Goal: Task Accomplishment & Management: Use online tool/utility

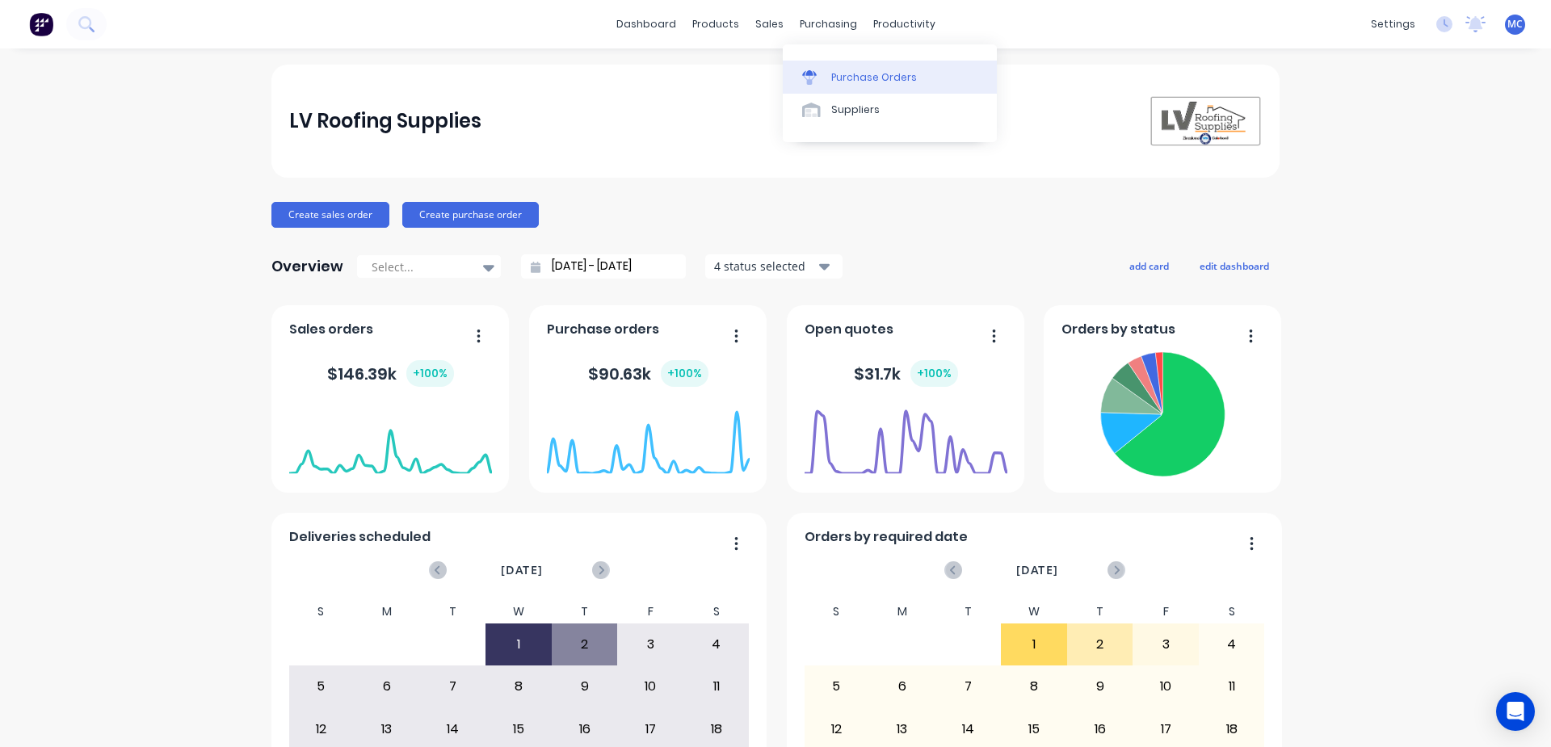
click at [856, 72] on div "Purchase Orders" at bounding box center [874, 77] width 86 height 15
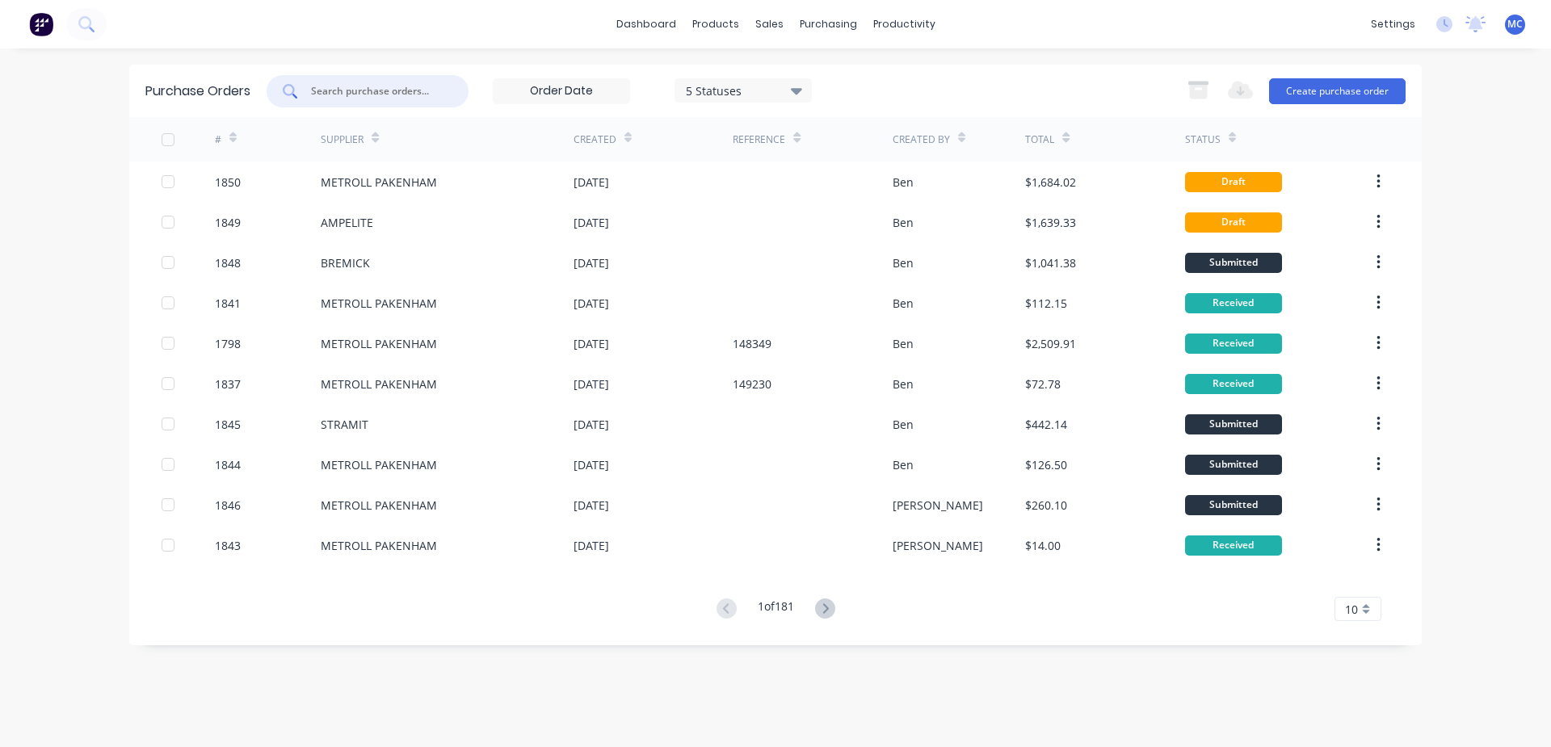
click at [390, 97] on input "text" at bounding box center [376, 91] width 134 height 16
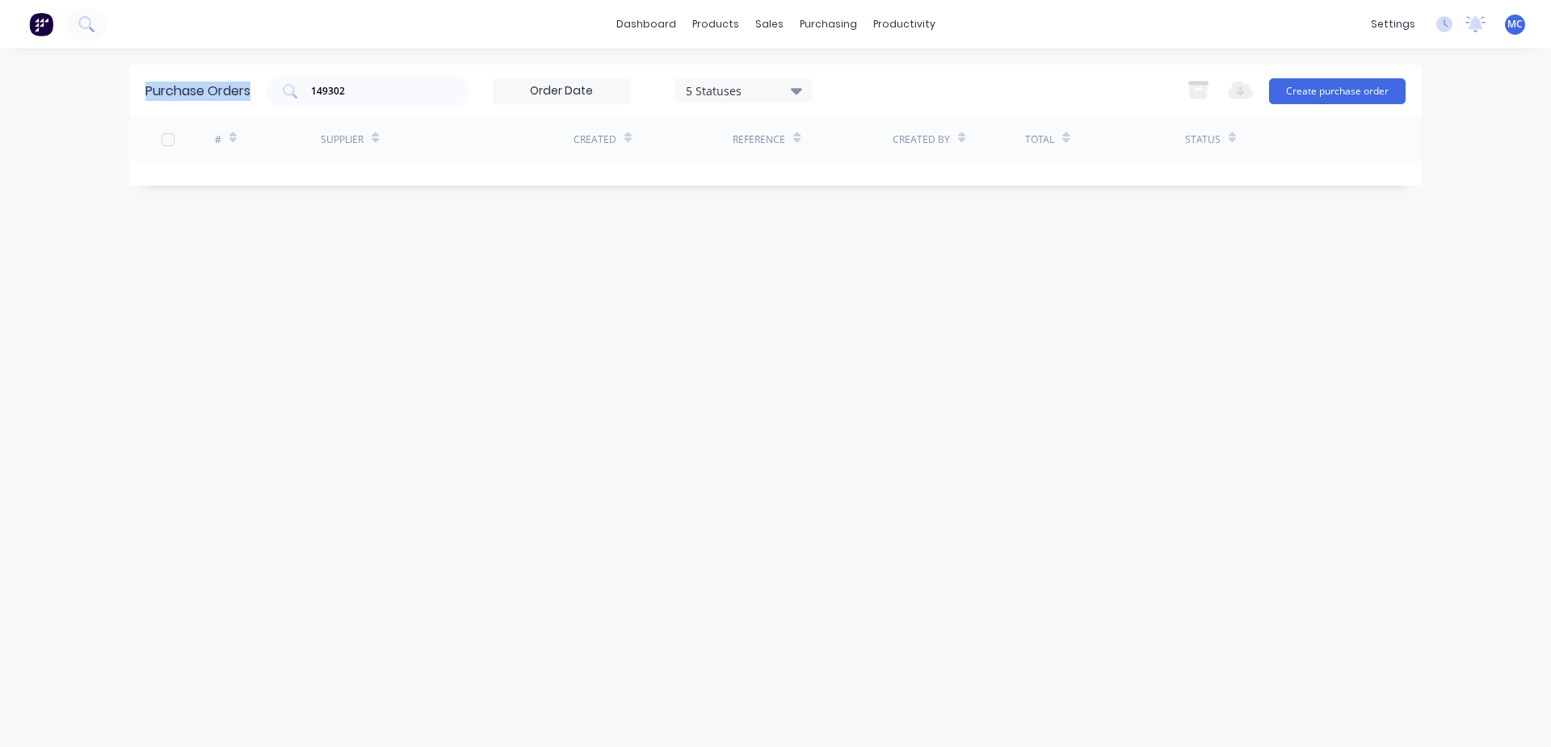
drag, startPoint x: 376, startPoint y: 103, endPoint x: 0, endPoint y: 57, distance: 378.3
click at [0, 57] on div "dashboard products sales purchasing productivity dashboard products Product Cat…" at bounding box center [775, 373] width 1551 height 747
click at [374, 86] on input "149302" at bounding box center [376, 91] width 134 height 16
drag, startPoint x: 389, startPoint y: 103, endPoint x: 158, endPoint y: 94, distance: 231.2
click at [158, 94] on div "Purchase Orders 149302 5 Statuses 5 Statuses Export to Excel (XLSX) Create purc…" at bounding box center [775, 91] width 1292 height 53
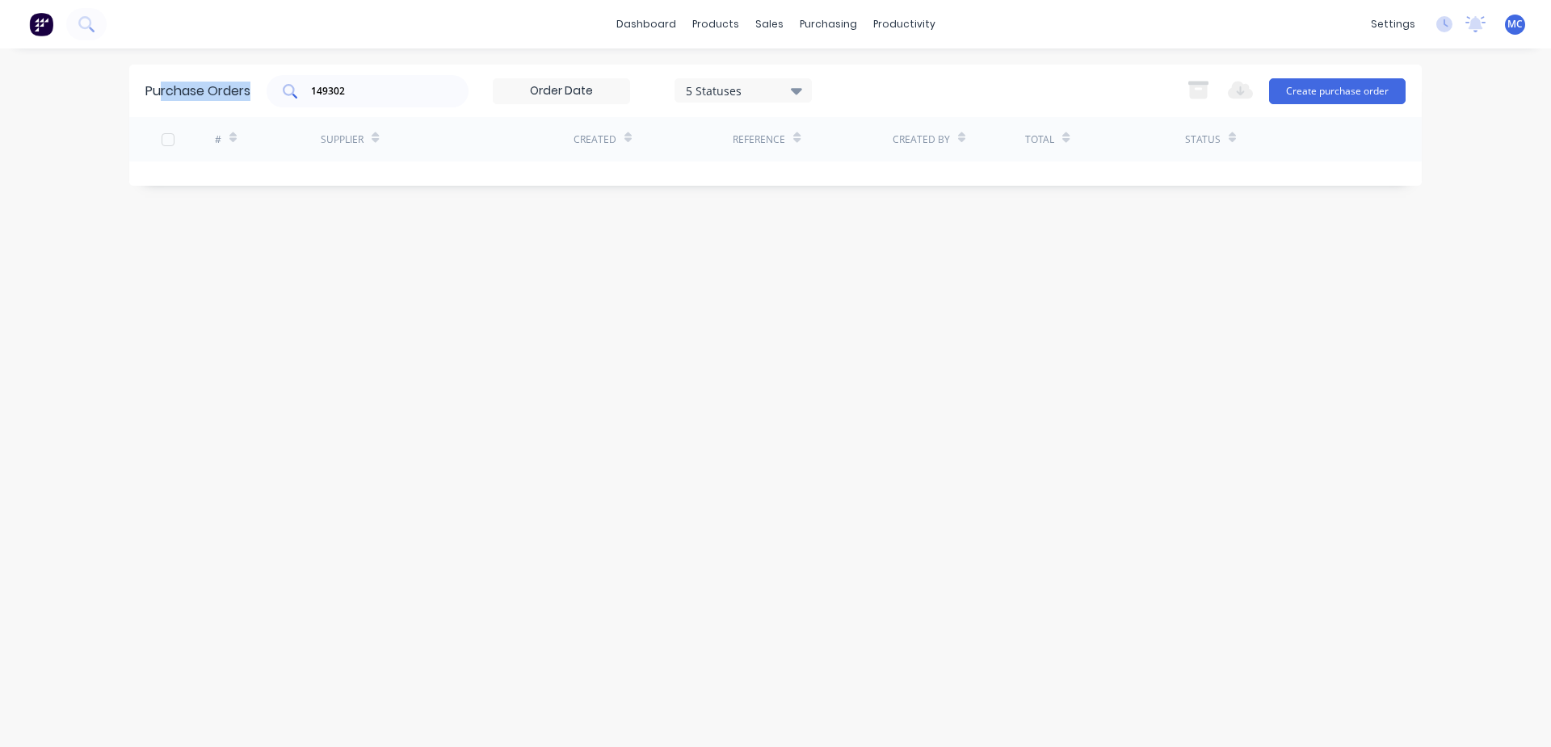
click at [439, 83] on input "149302" at bounding box center [376, 91] width 134 height 16
type input "1"
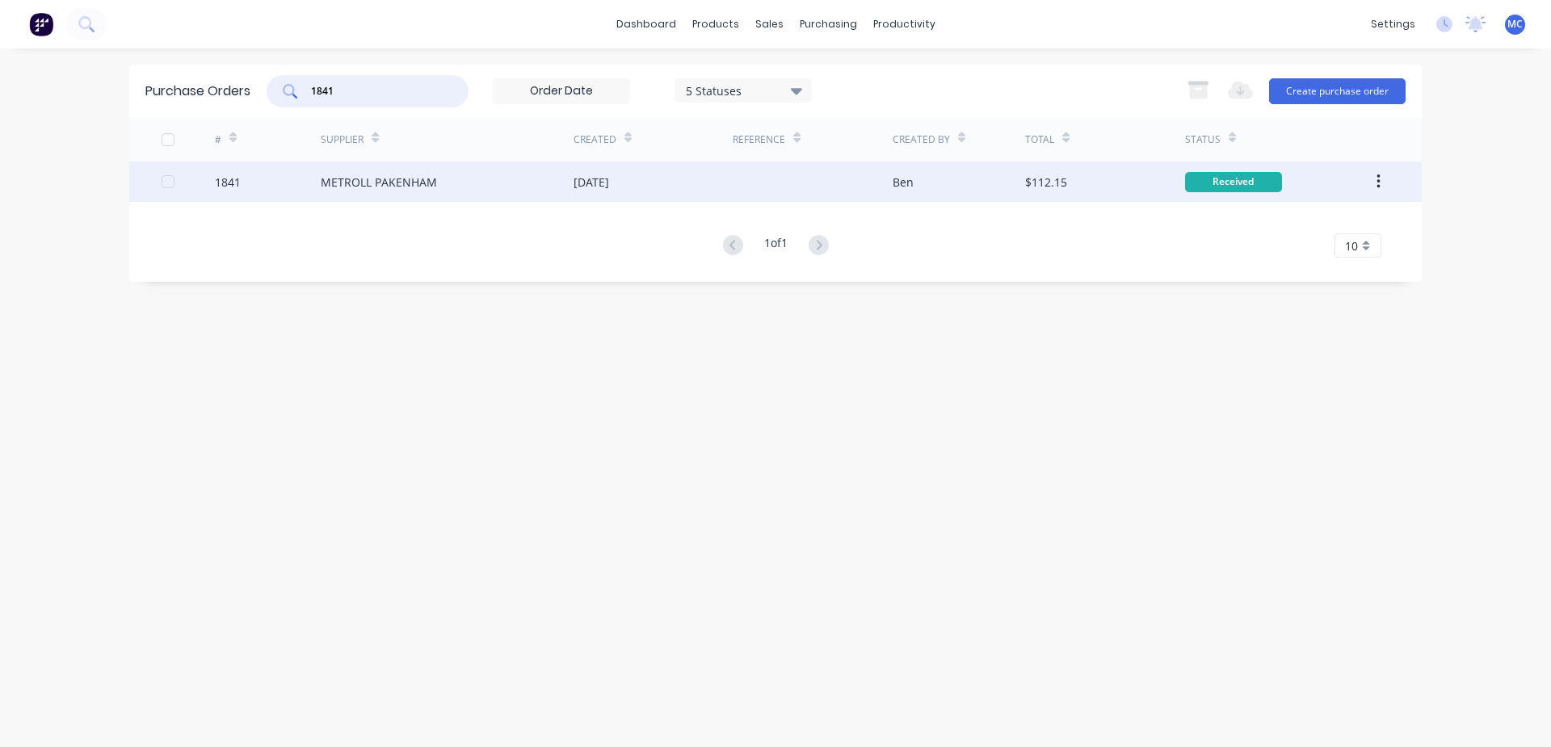
type input "1841"
click at [555, 170] on div "METROLL PAKENHAM" at bounding box center [447, 182] width 253 height 40
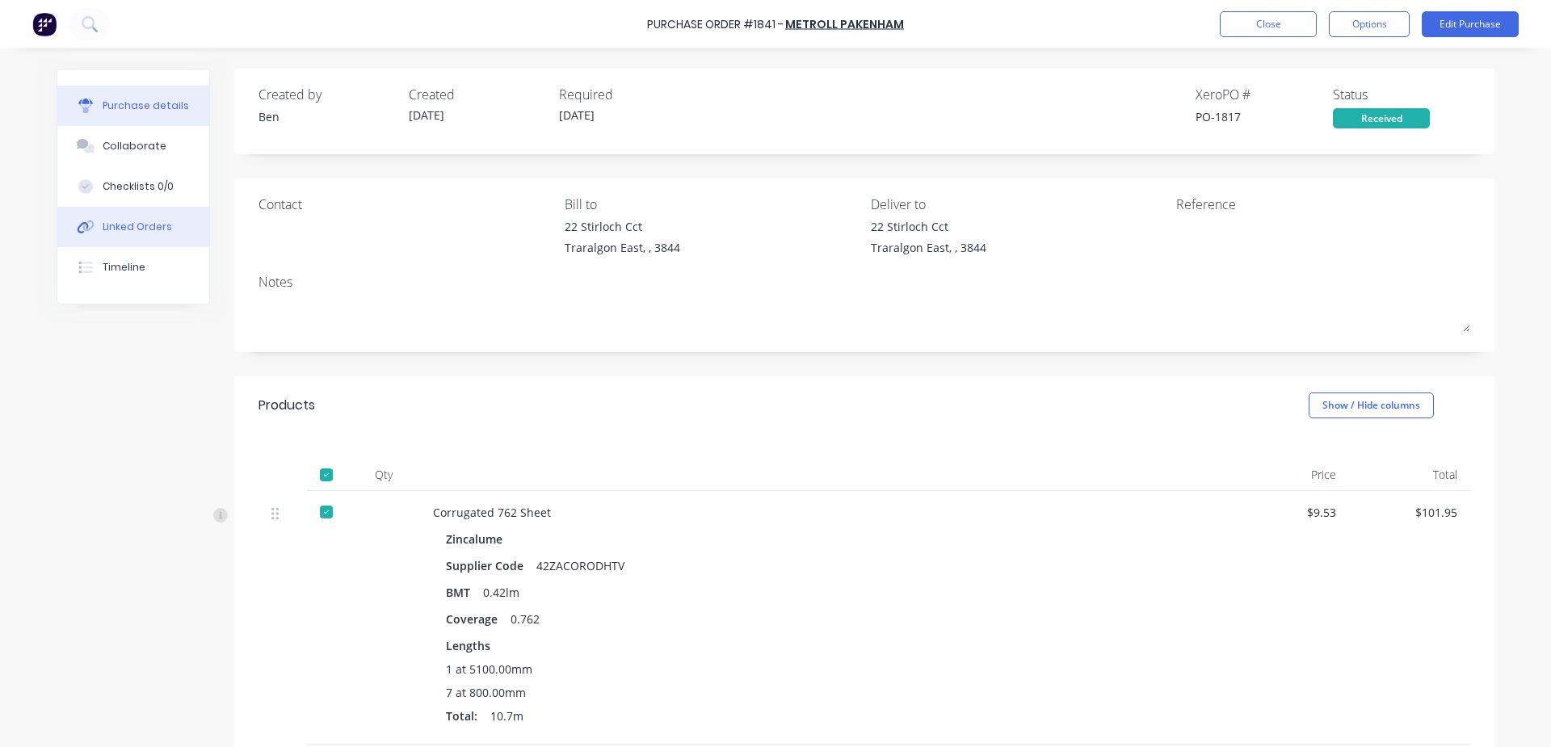
click at [134, 220] on div "Linked Orders" at bounding box center [137, 227] width 69 height 15
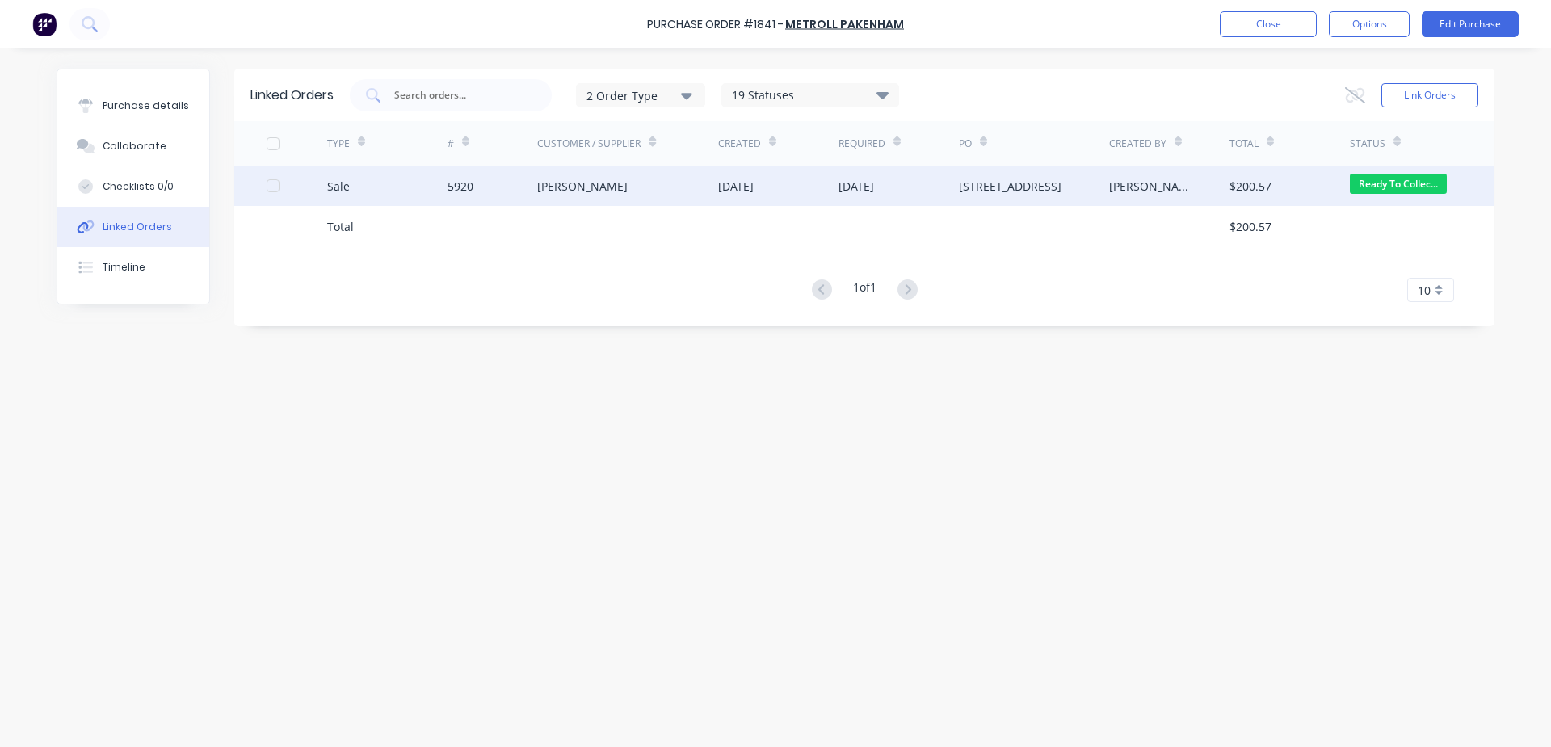
click at [957, 197] on div "[DATE]" at bounding box center [898, 186] width 120 height 40
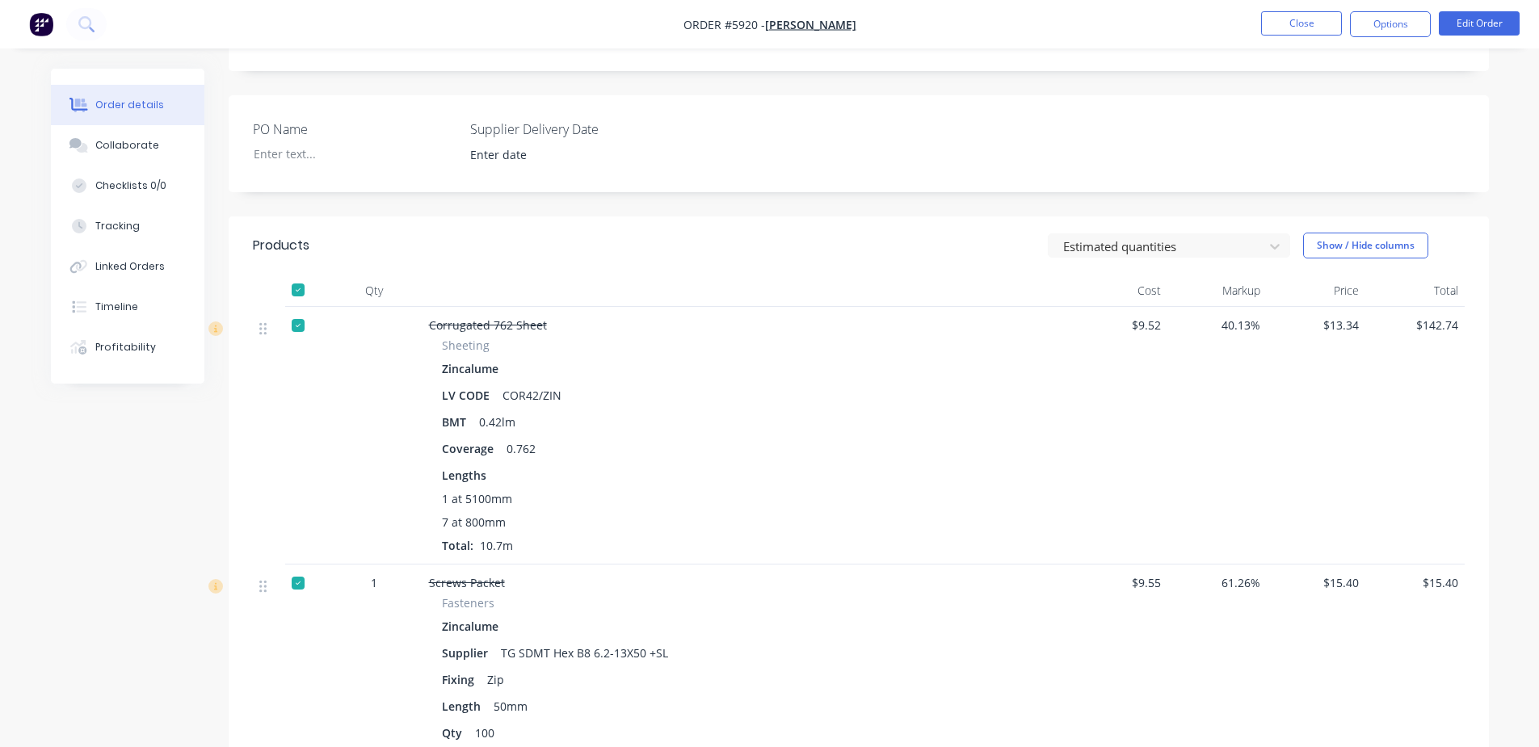
scroll to position [342, 0]
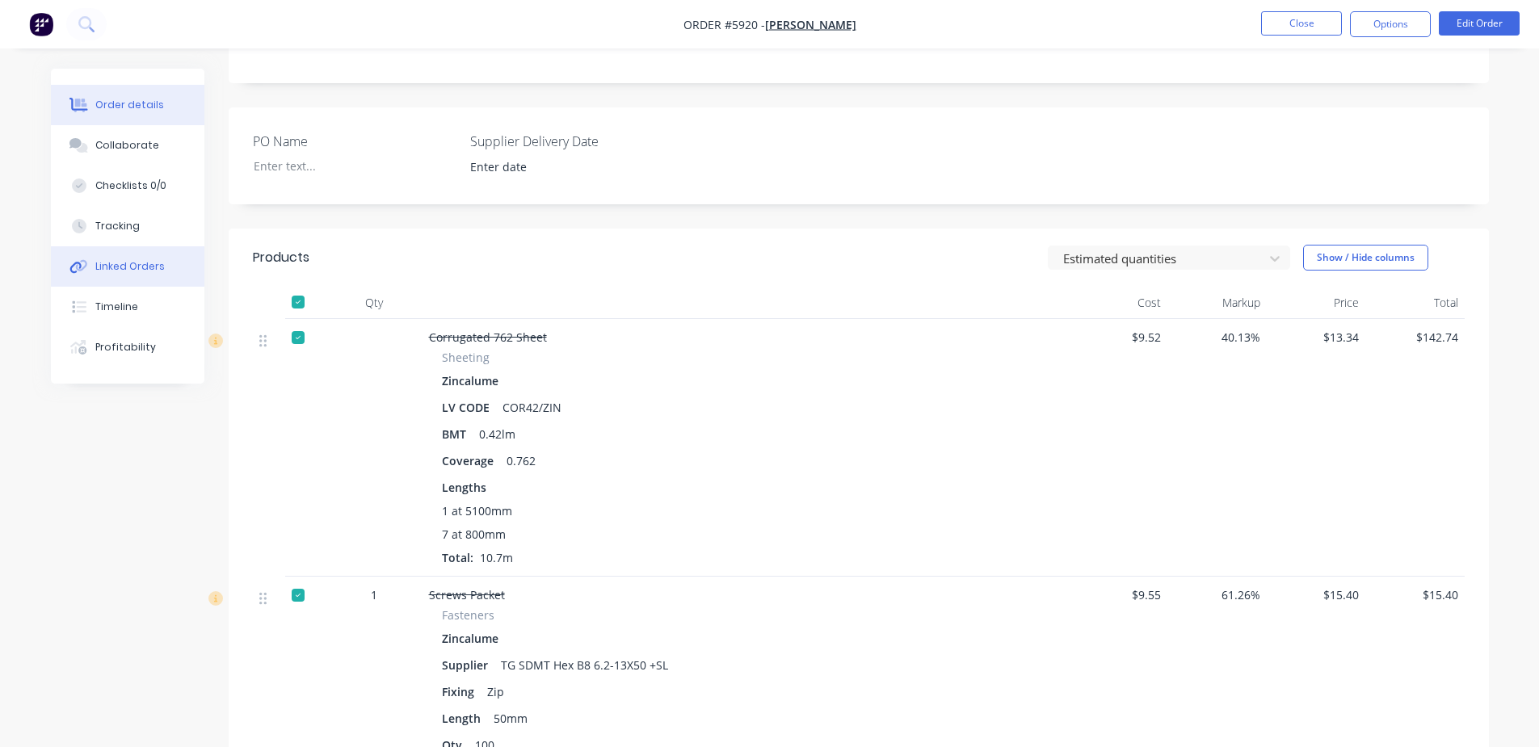
click at [85, 280] on button "Linked Orders" at bounding box center [127, 266] width 153 height 40
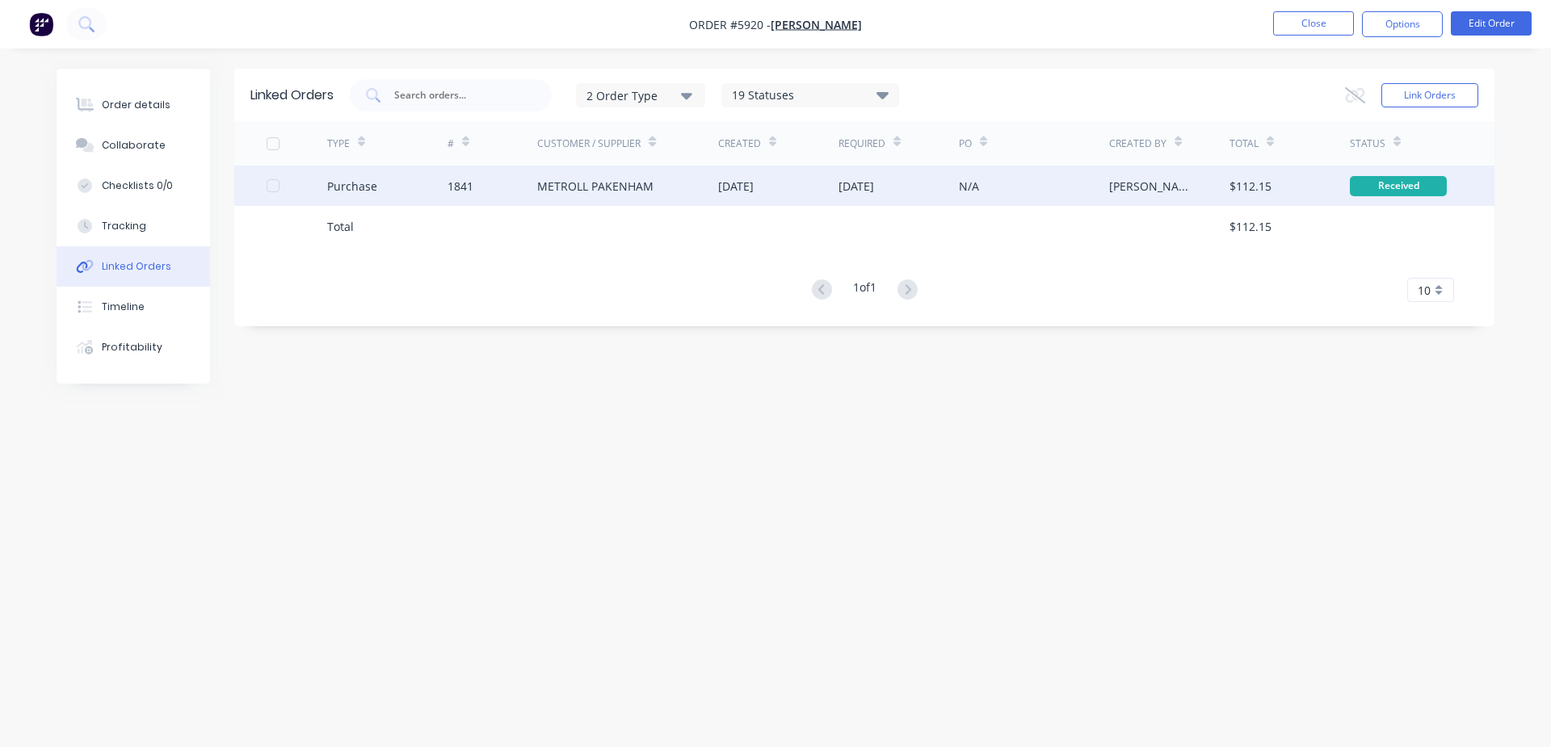
click at [874, 187] on div "[DATE]" at bounding box center [856, 186] width 36 height 17
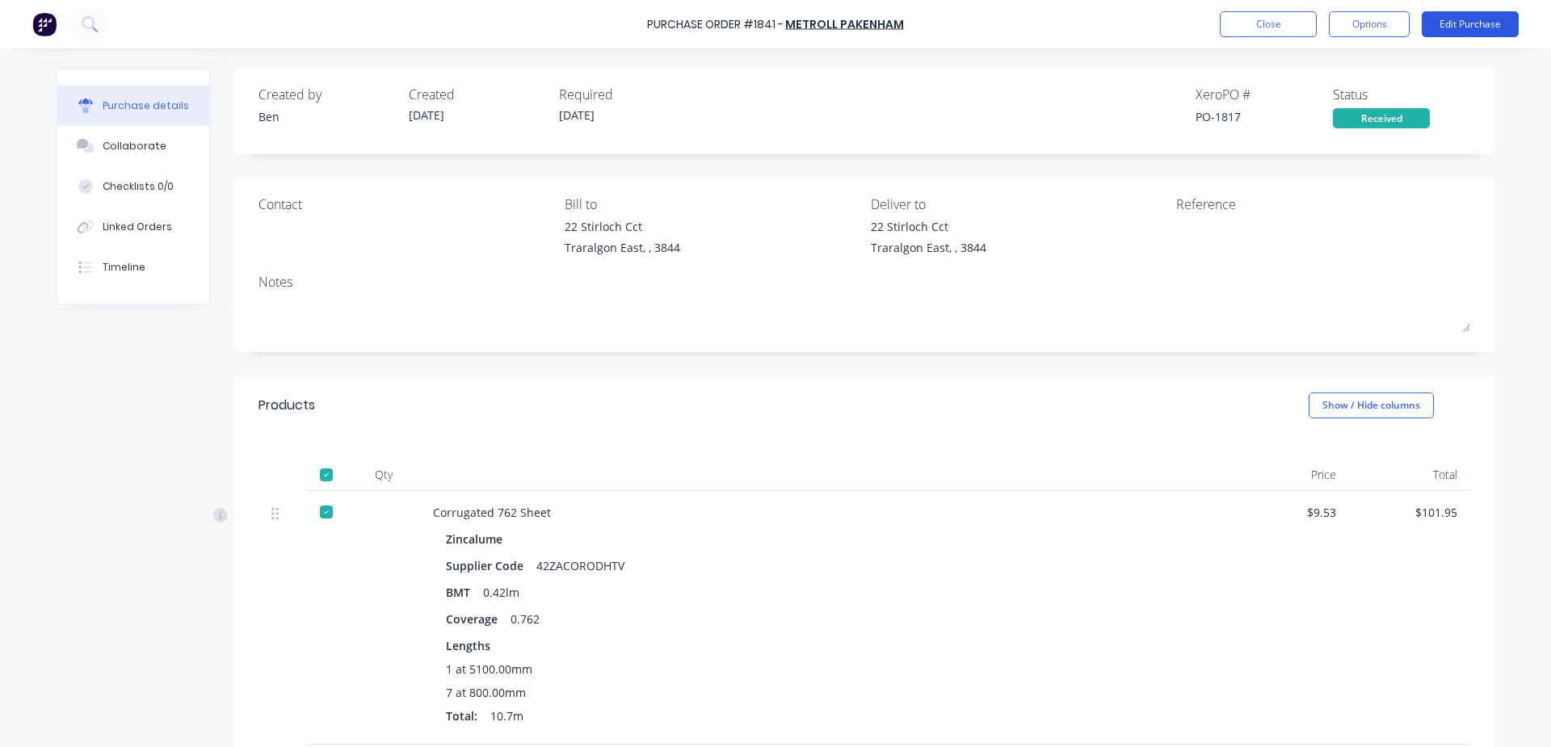
click at [1461, 15] on button "Edit Purchase" at bounding box center [1470, 24] width 97 height 26
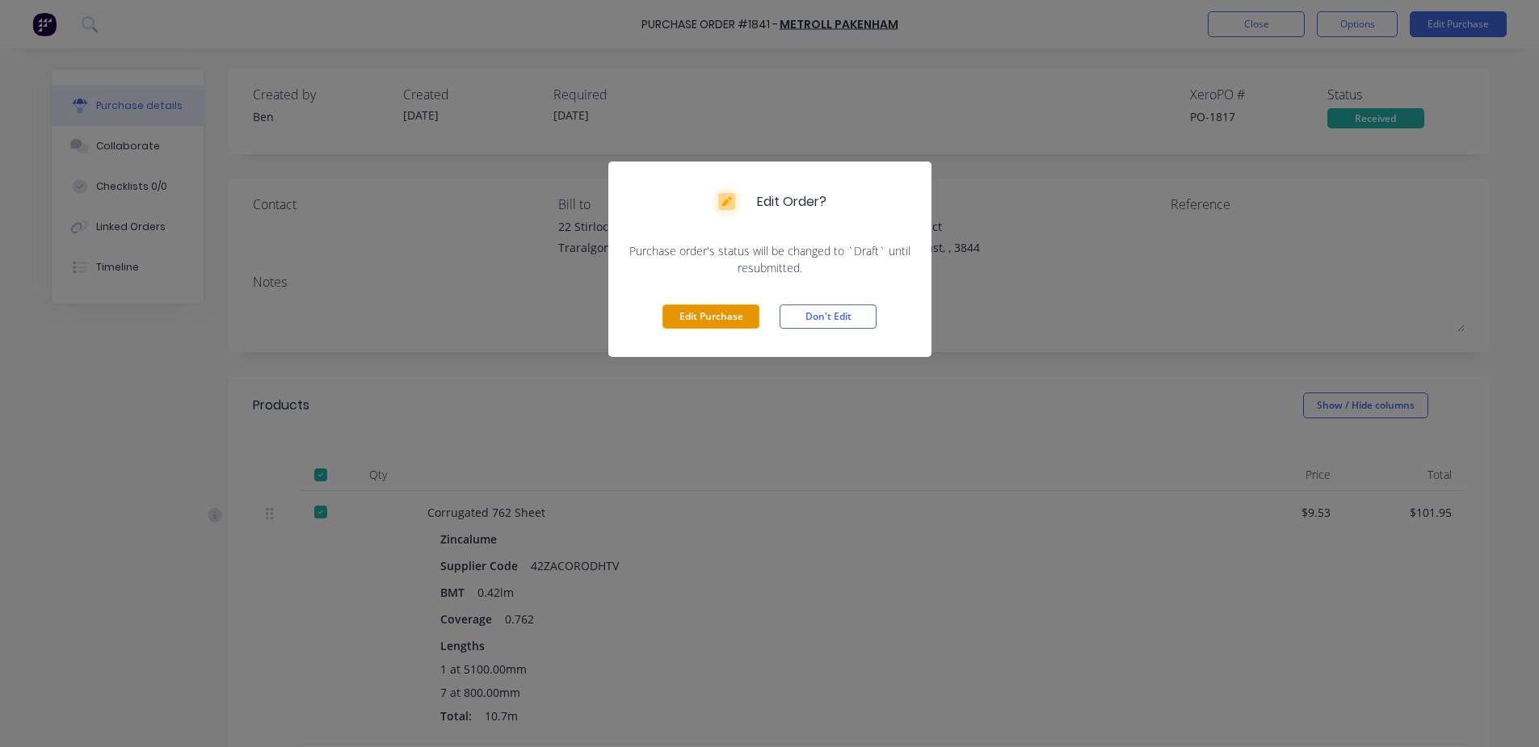
click at [691, 315] on button "Edit Purchase" at bounding box center [710, 317] width 97 height 24
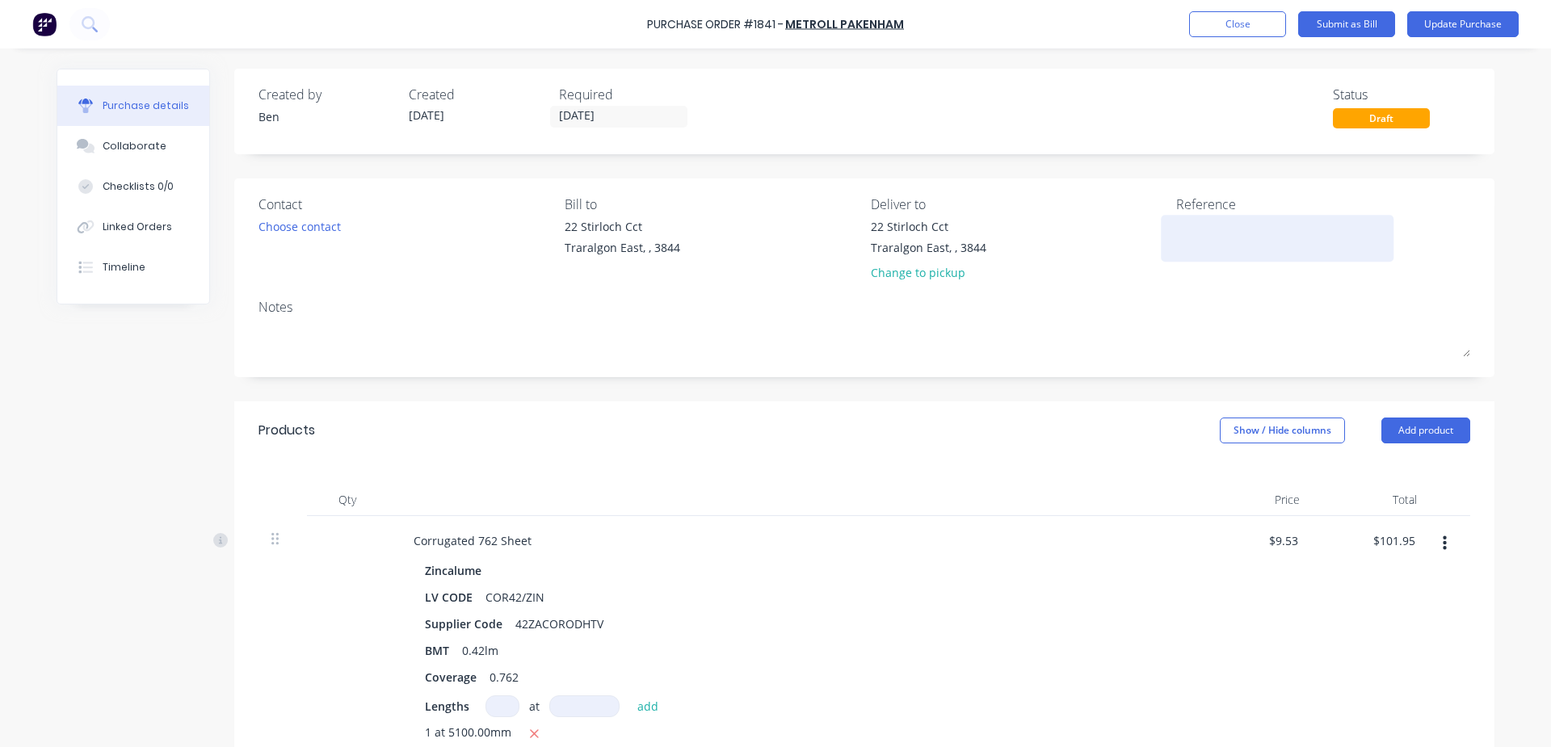
click at [1202, 243] on textarea at bounding box center [1277, 236] width 202 height 36
type textarea "x"
type textarea "1"
type textarea "x"
type textarea "14"
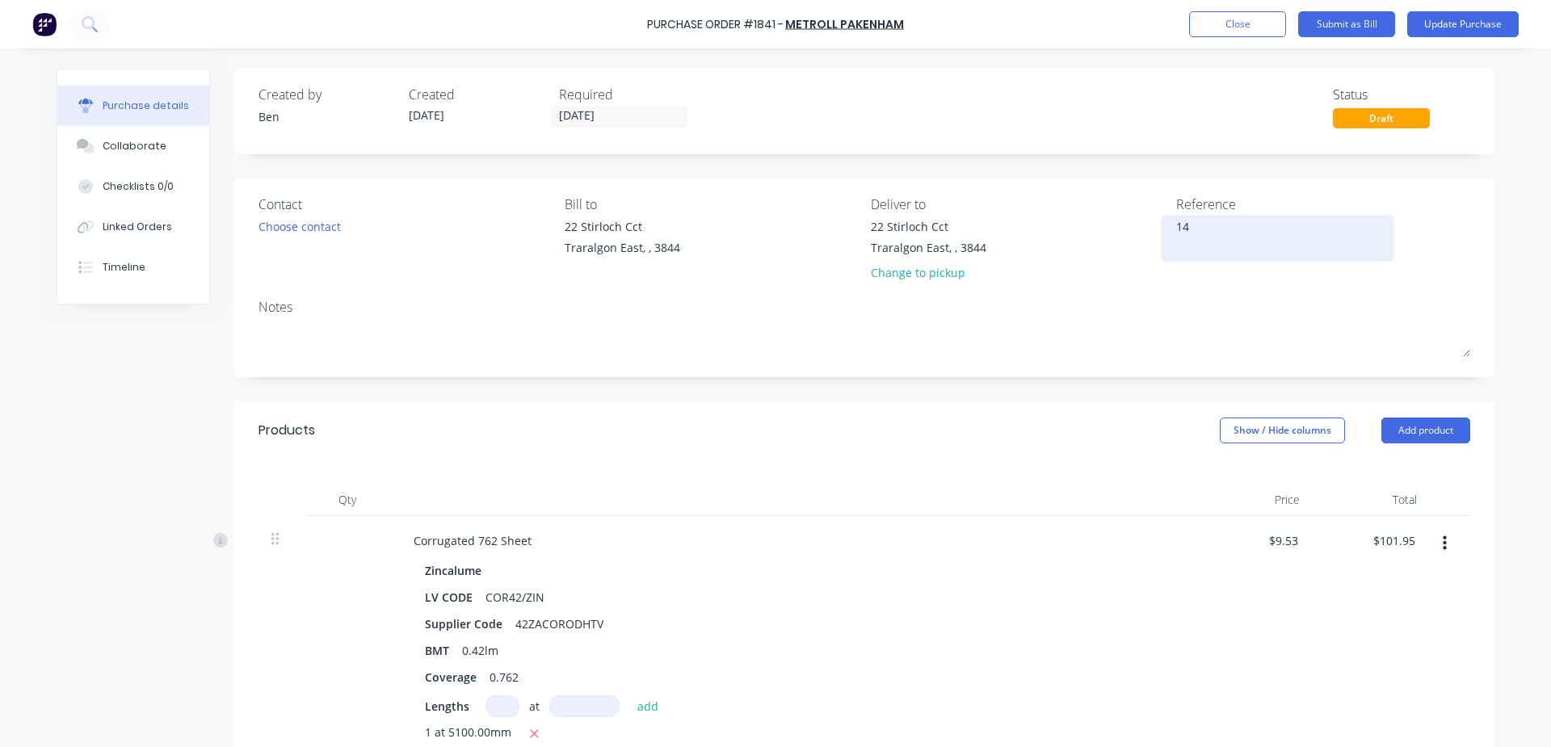
type textarea "x"
type textarea "149"
type textarea "x"
type textarea "1493"
type textarea "x"
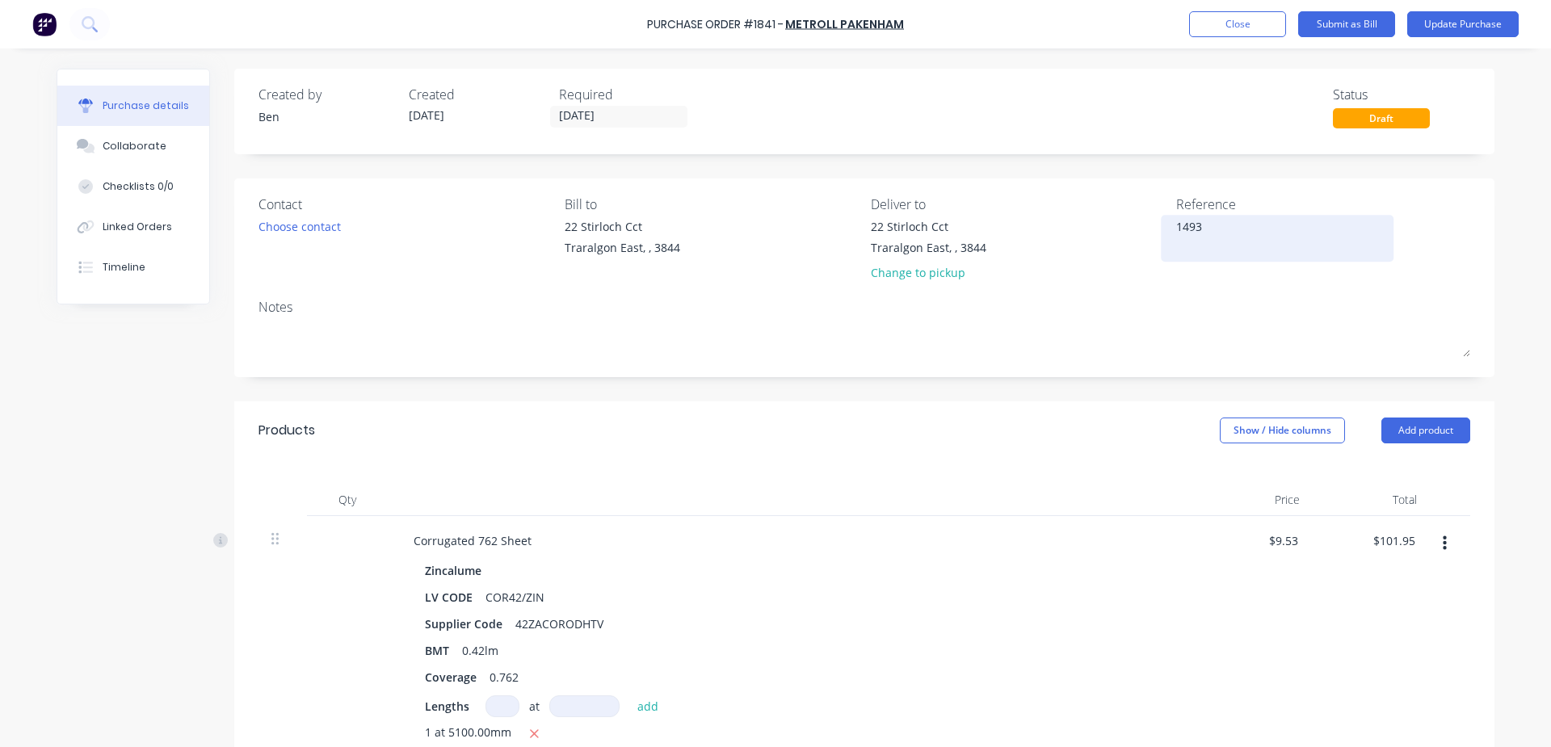
type textarea "14930"
type textarea "x"
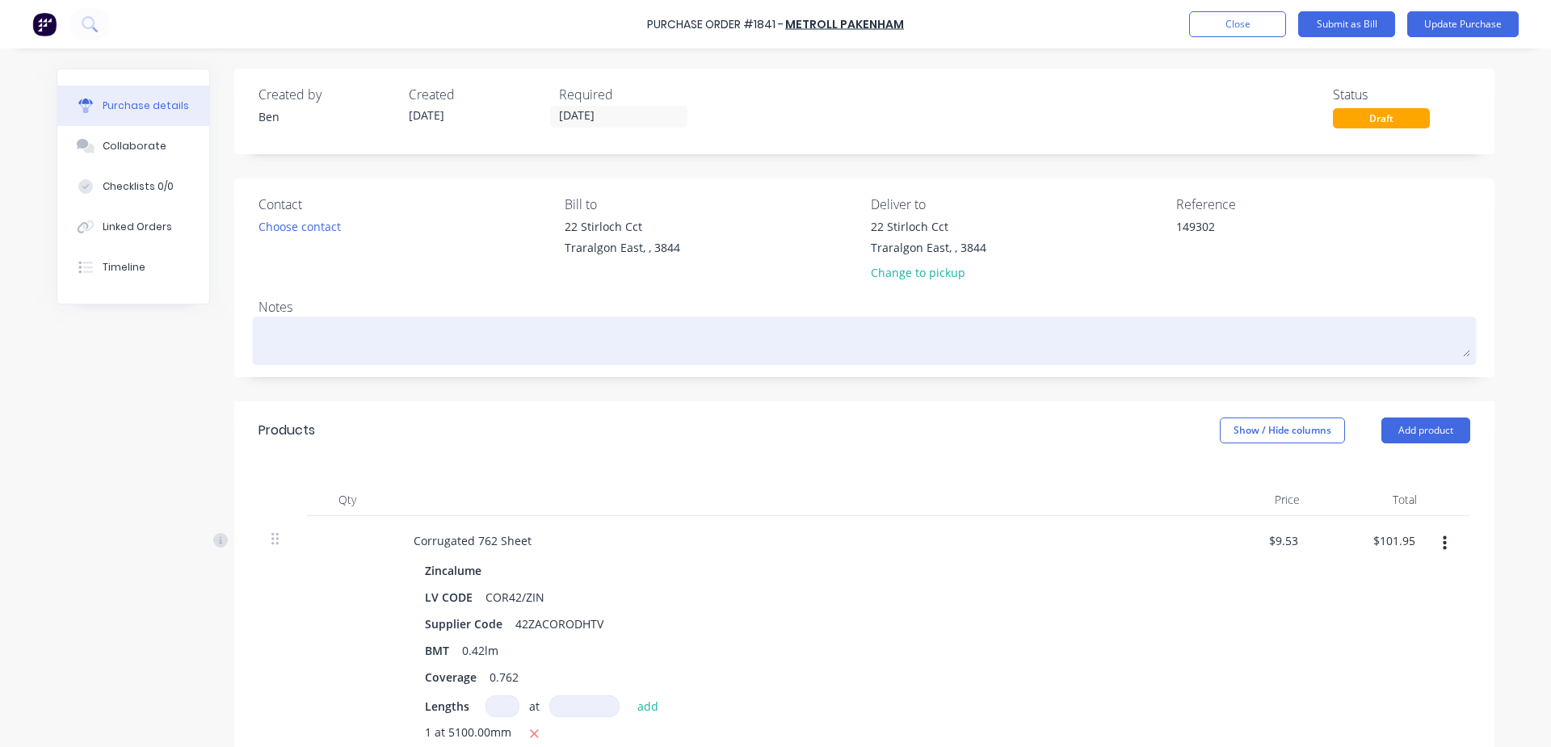
type textarea "149302"
click at [1267, 321] on div at bounding box center [864, 341] width 1212 height 40
type textarea "x"
type textarea "149302"
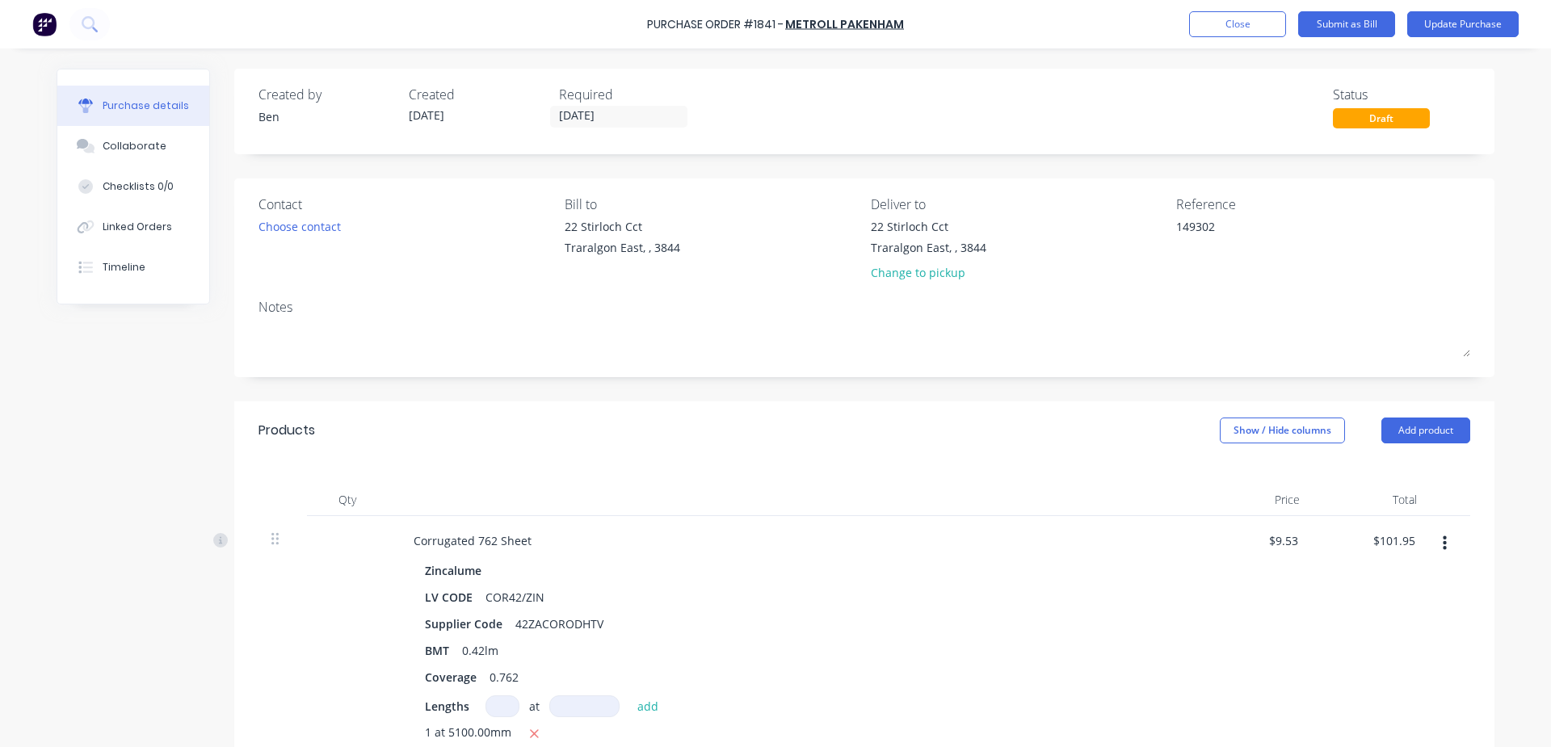
click at [1120, 178] on div "Created by [PERSON_NAME] Created [DATE] Required [DATE] Status Draft Contact Ch…" at bounding box center [864, 604] width 1260 height 1070
click at [1487, 19] on button "Update Purchase" at bounding box center [1462, 24] width 111 height 26
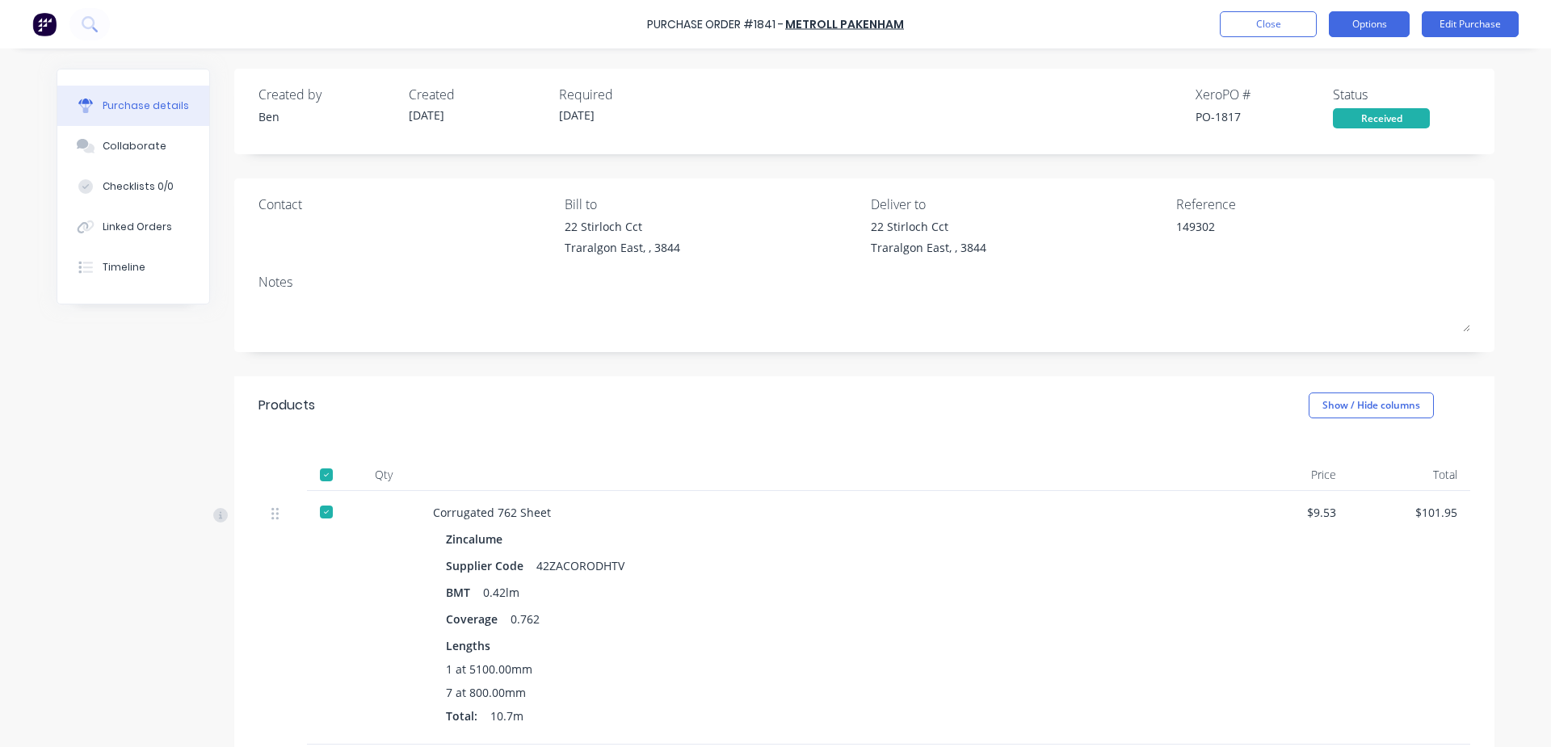
click at [1389, 15] on button "Options" at bounding box center [1369, 24] width 81 height 26
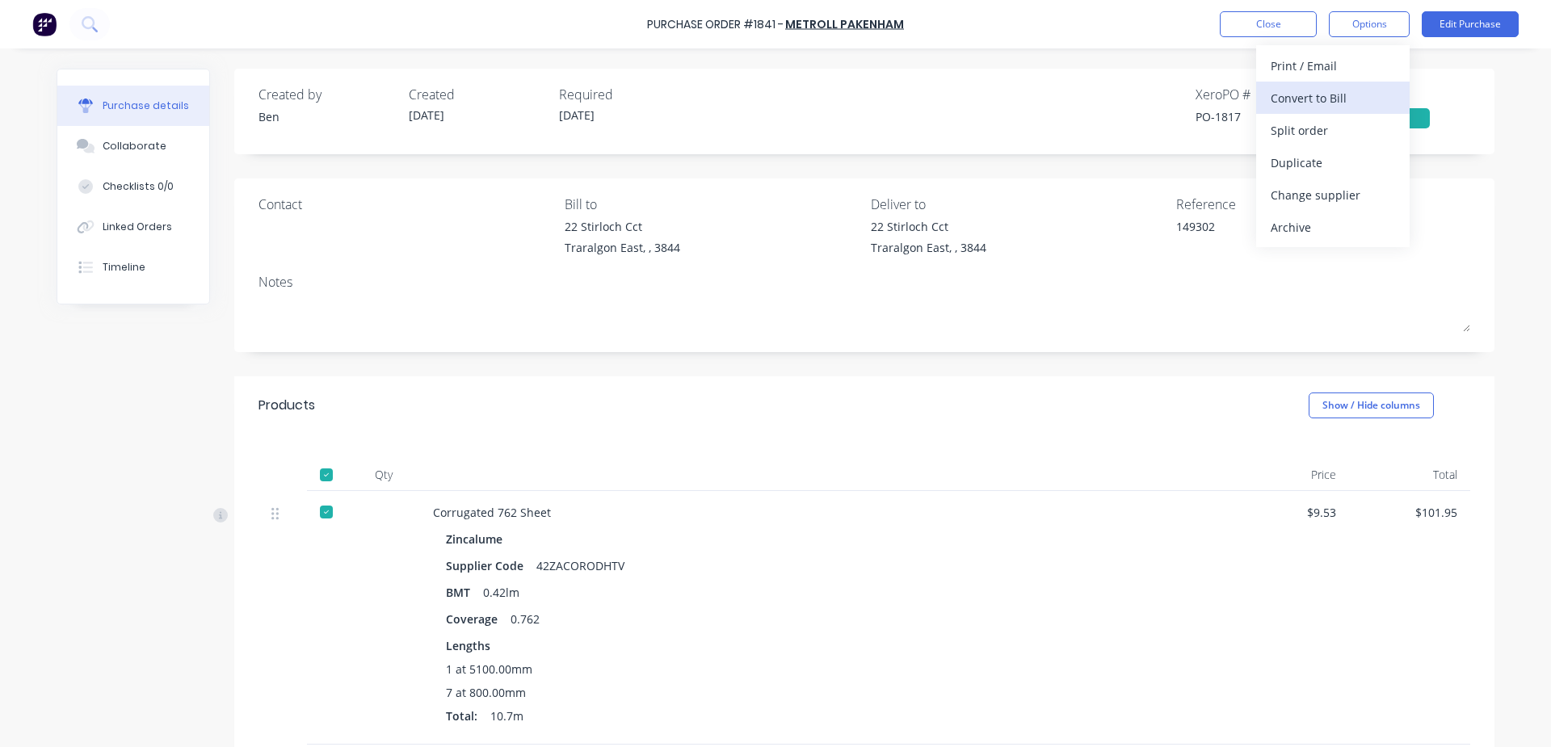
click at [1316, 99] on div "Convert to Bill" at bounding box center [1333, 97] width 124 height 23
type textarea "x"
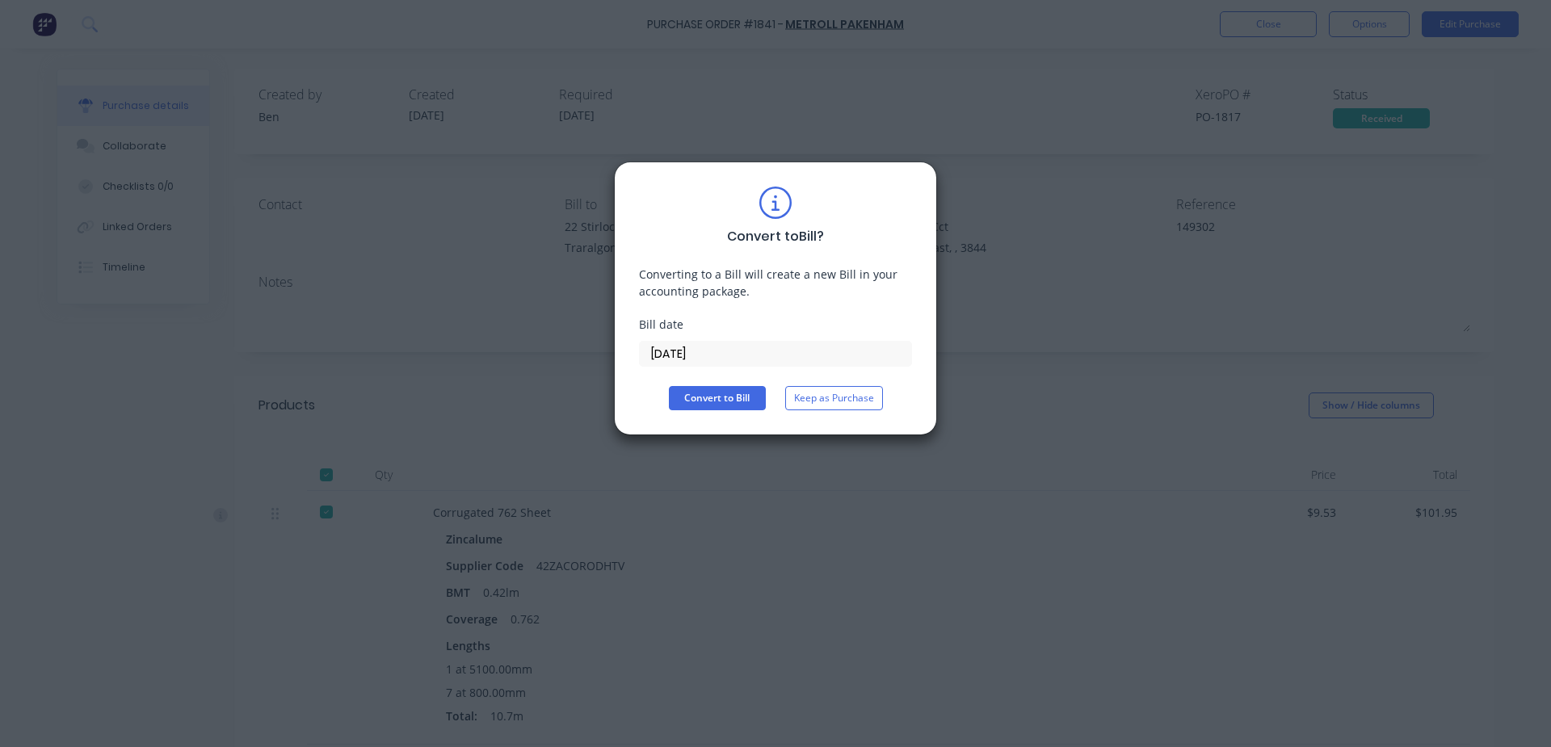
click at [721, 361] on input "[DATE]" at bounding box center [775, 354] width 271 height 24
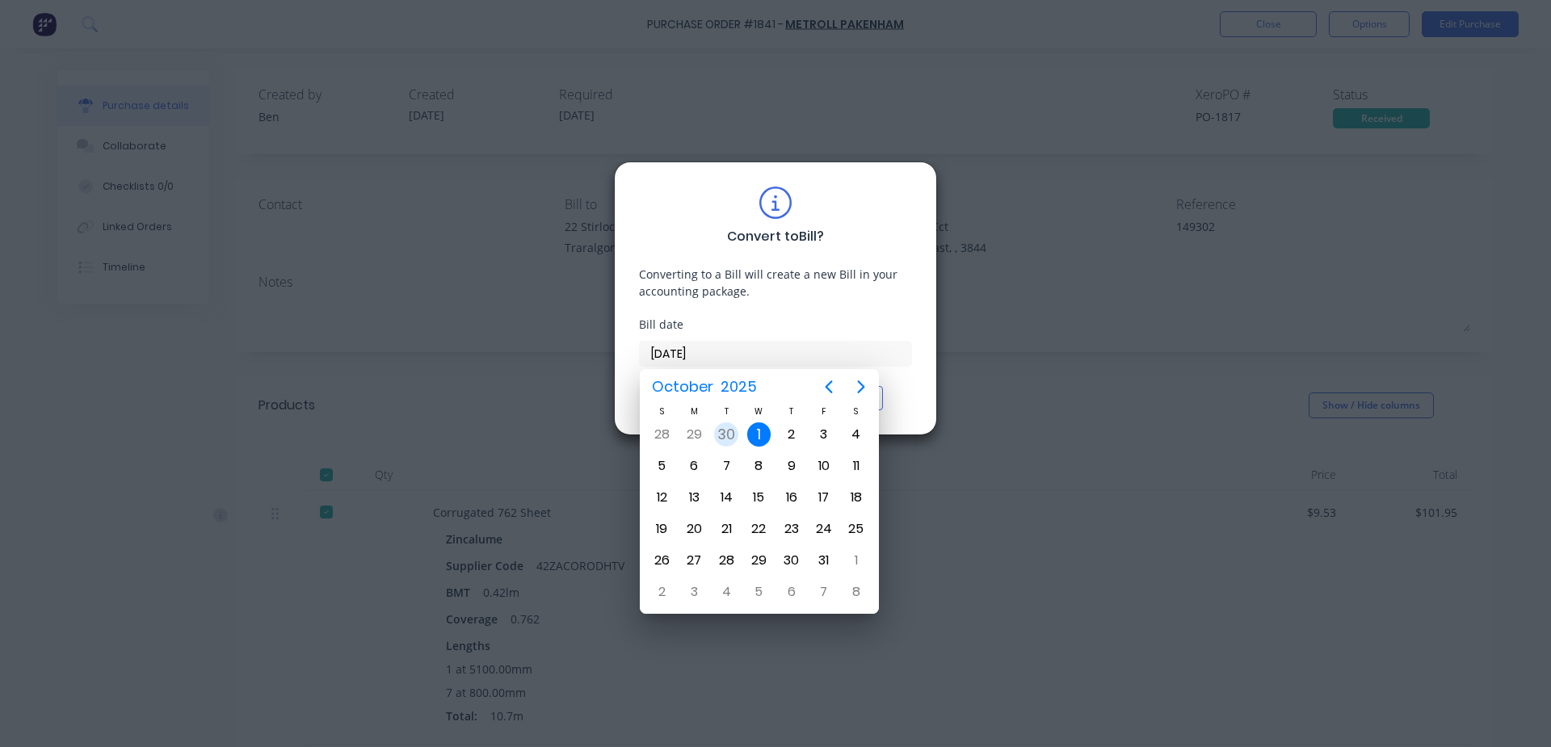
click at [732, 433] on div "30" at bounding box center [726, 434] width 24 height 24
type input "[DATE]"
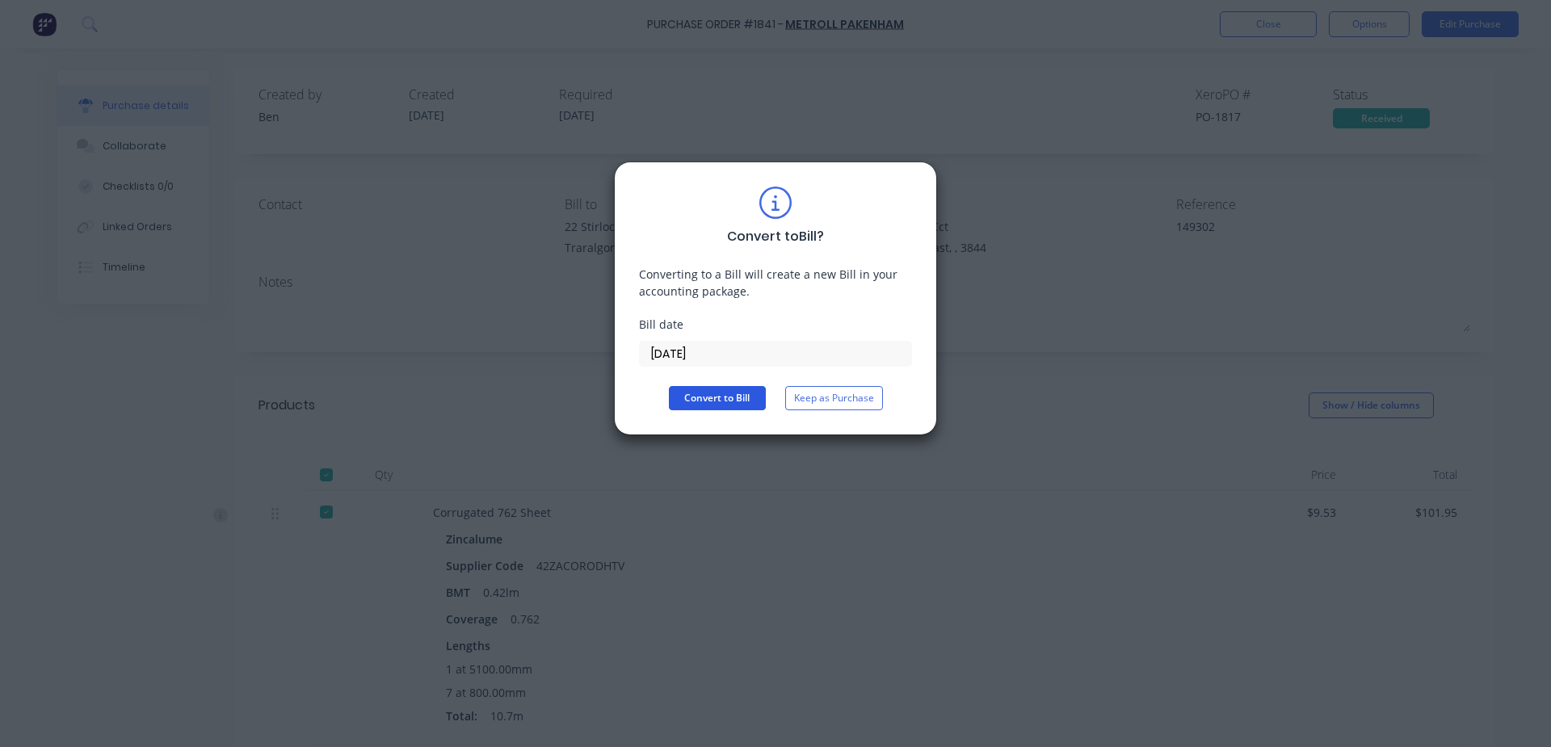
click at [727, 393] on button "Convert to Bill" at bounding box center [717, 398] width 97 height 24
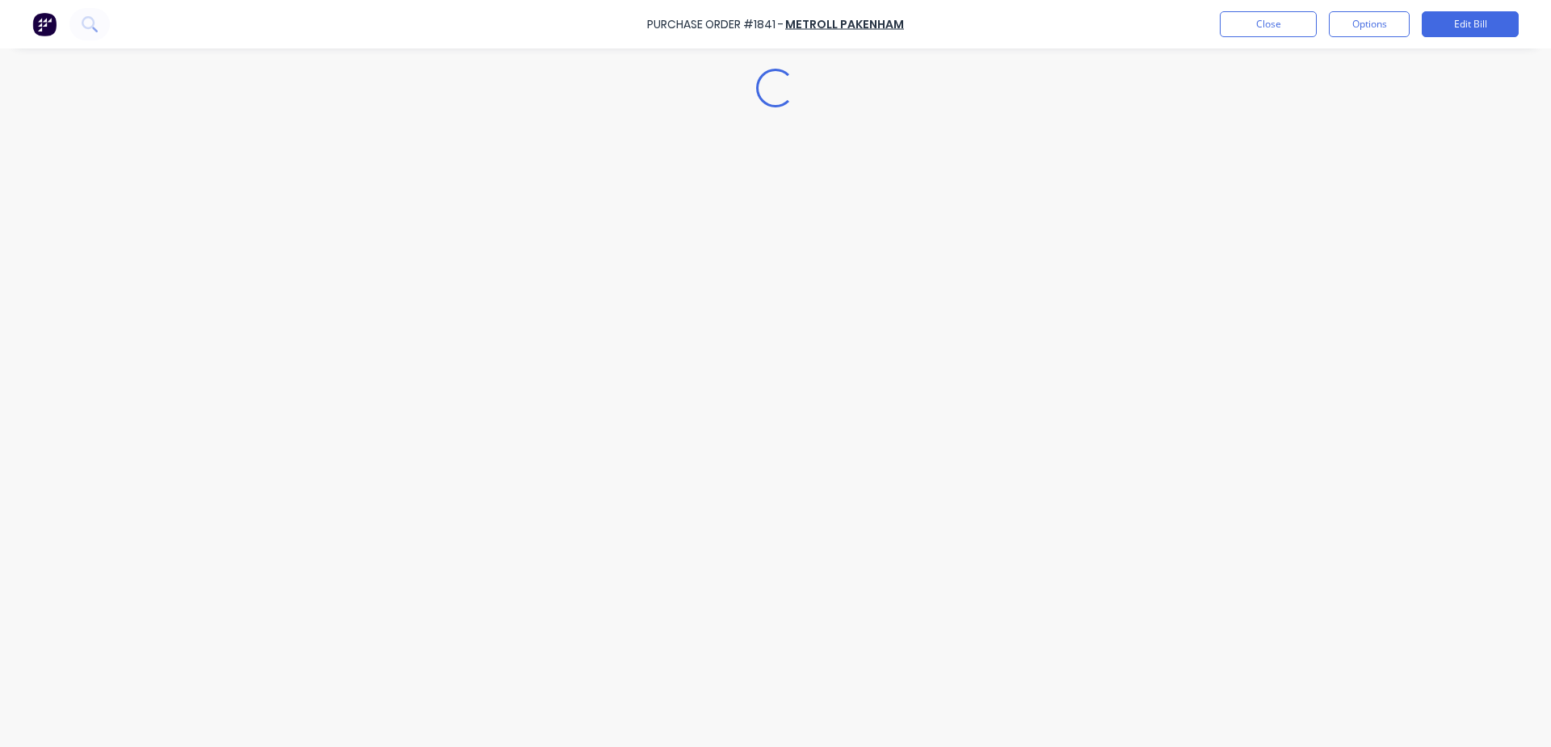
type textarea "x"
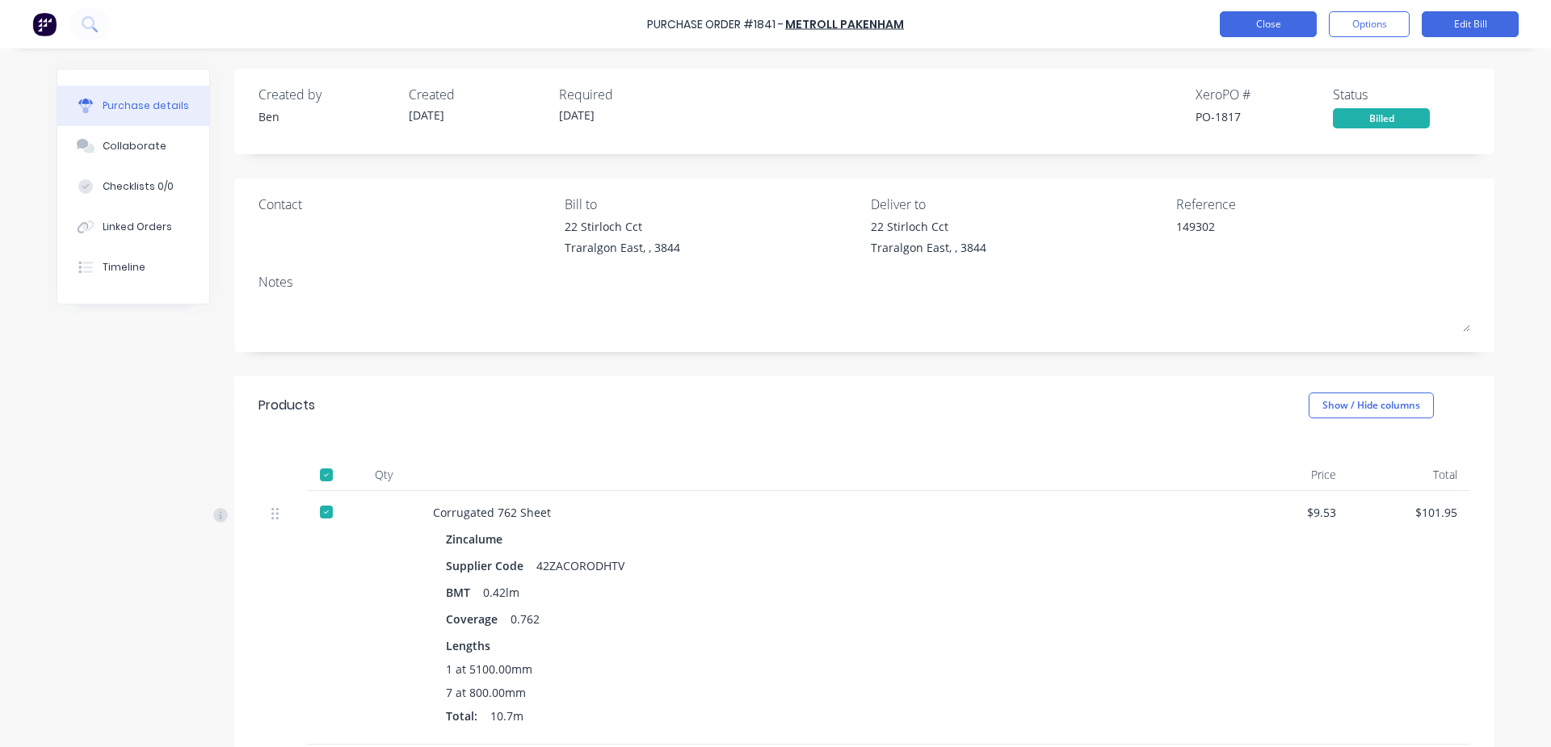
click at [1294, 30] on button "Close" at bounding box center [1268, 24] width 97 height 26
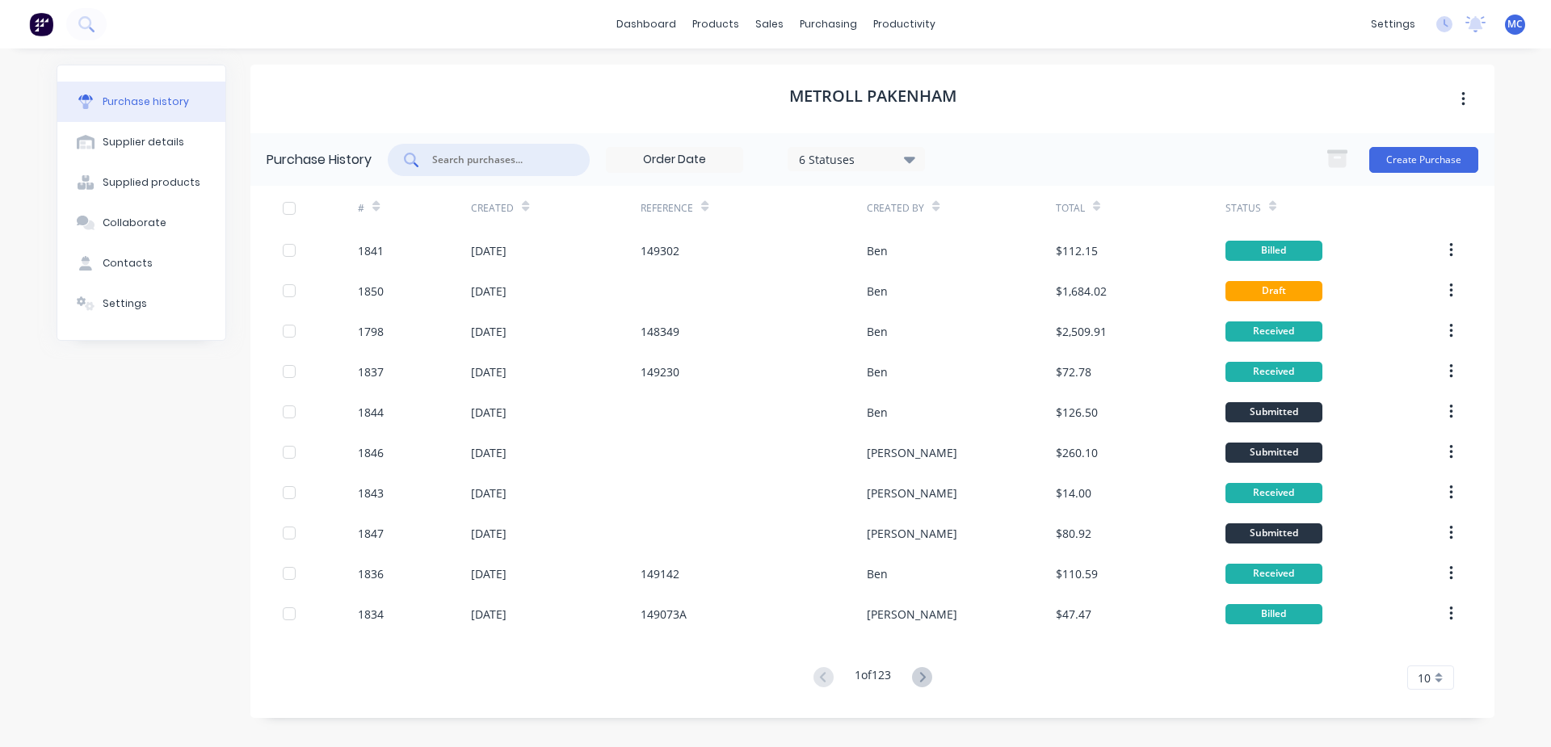
click at [481, 162] on input "text" at bounding box center [498, 160] width 134 height 16
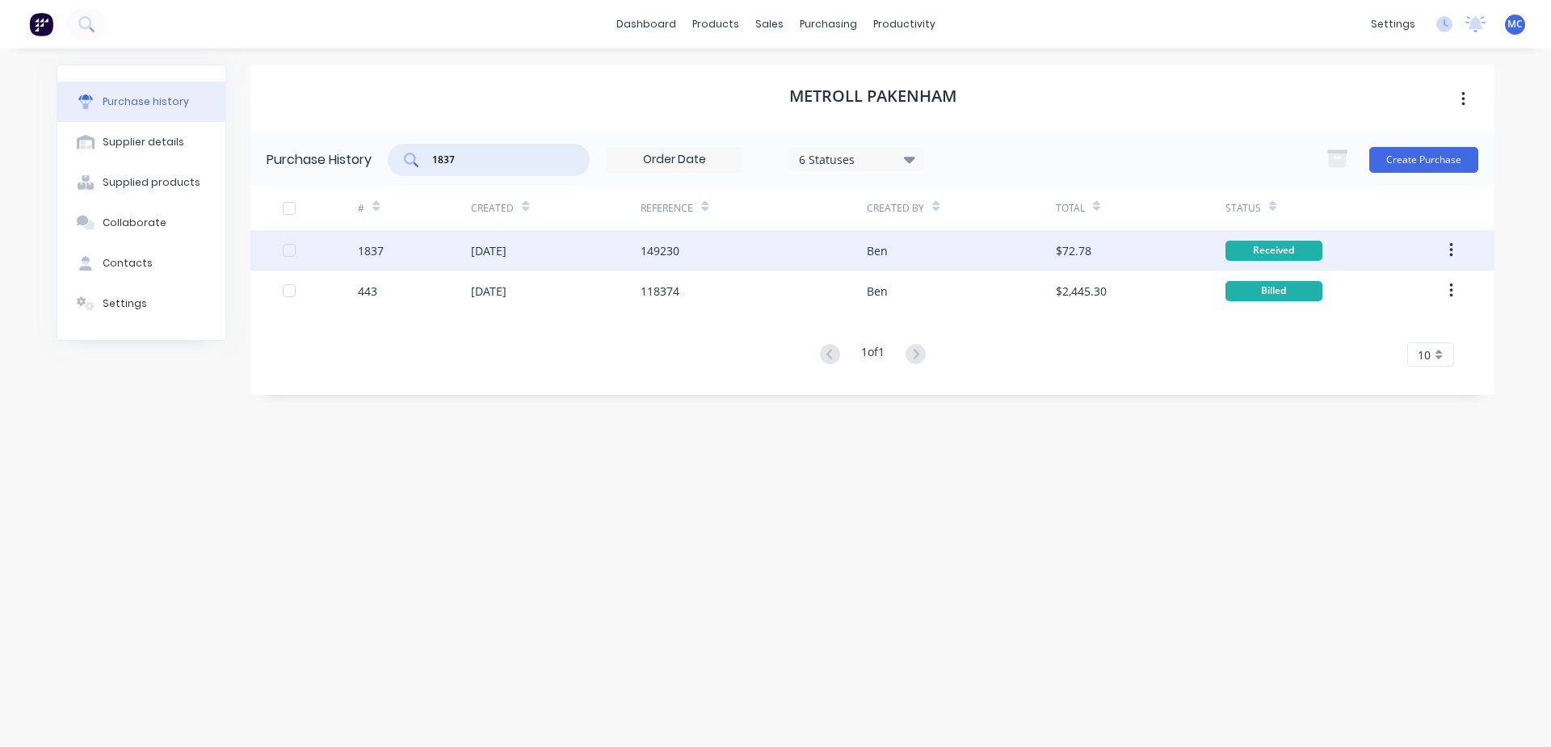
type input "1837"
click at [672, 250] on div "149230" at bounding box center [660, 250] width 39 height 17
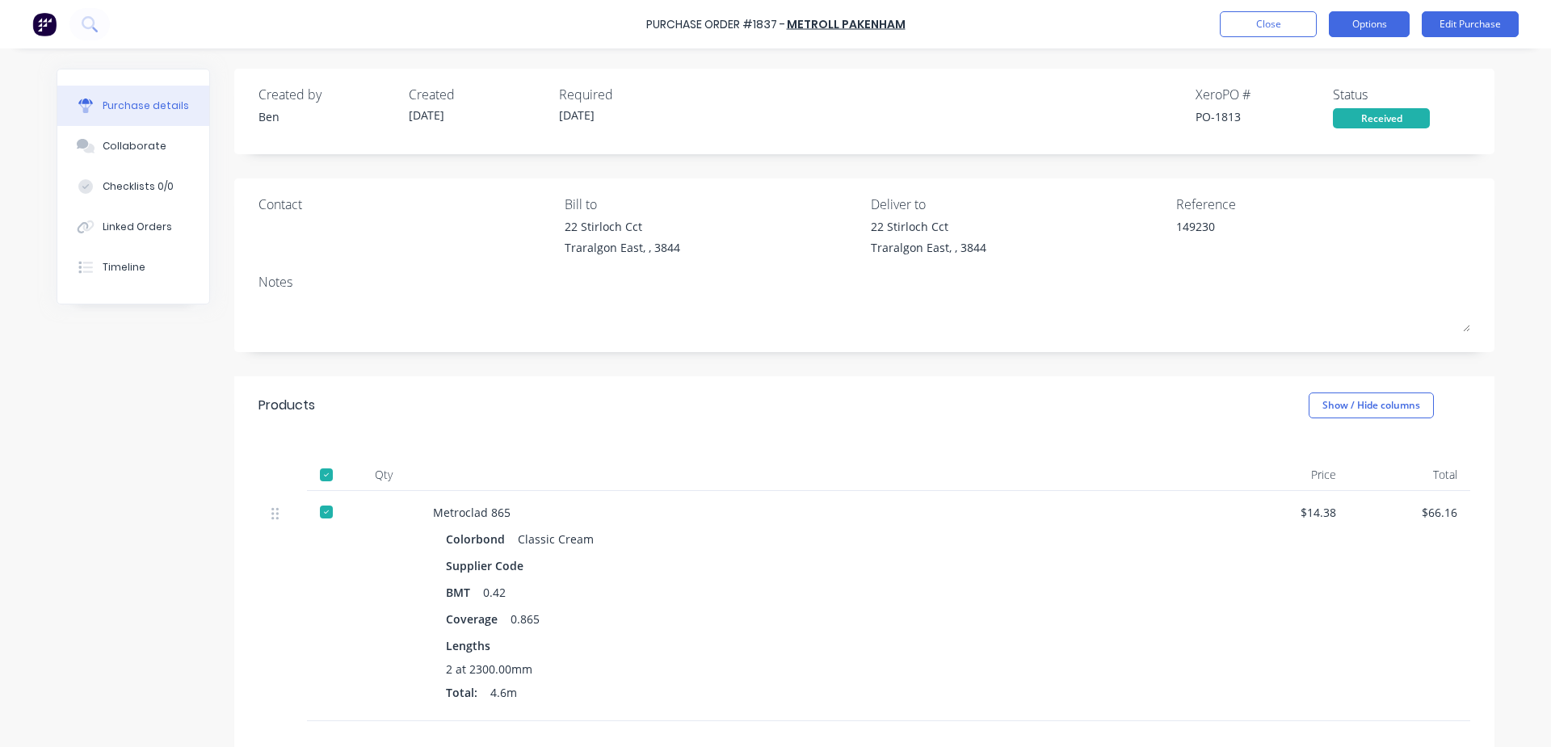
click at [1364, 26] on button "Options" at bounding box center [1369, 24] width 81 height 26
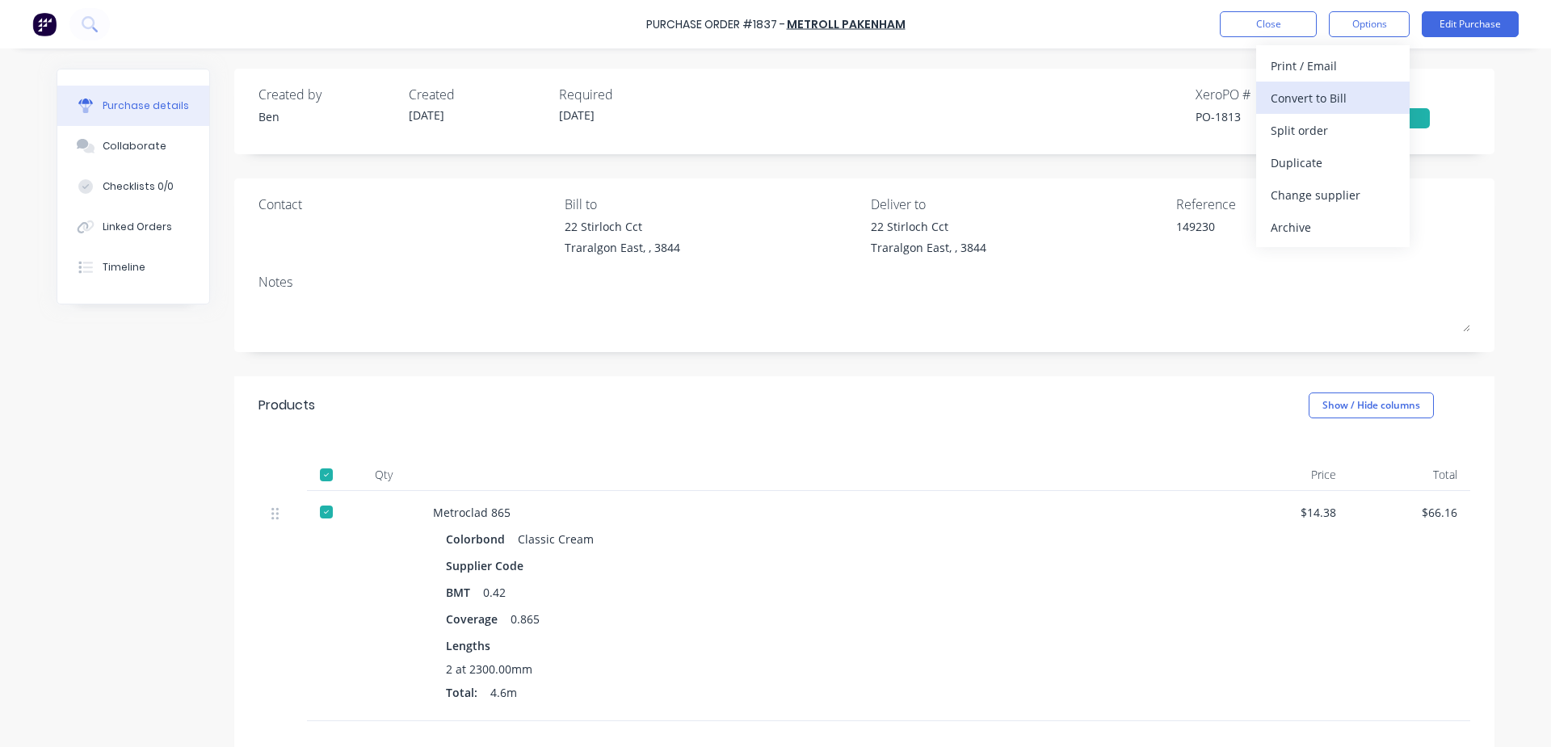
click at [1327, 92] on div "Convert to Bill" at bounding box center [1333, 97] width 124 height 23
type textarea "x"
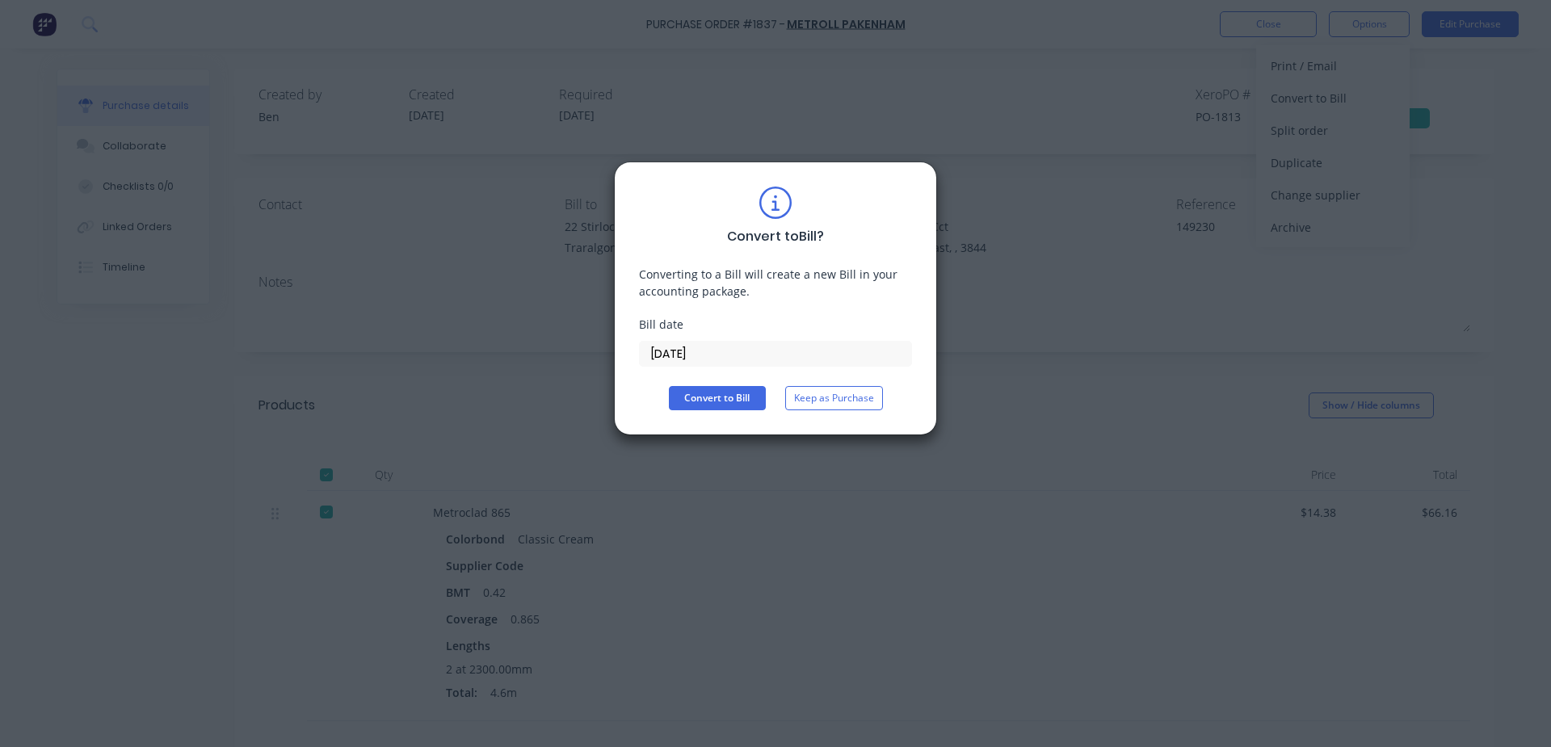
click at [793, 362] on input "[DATE]" at bounding box center [775, 354] width 271 height 24
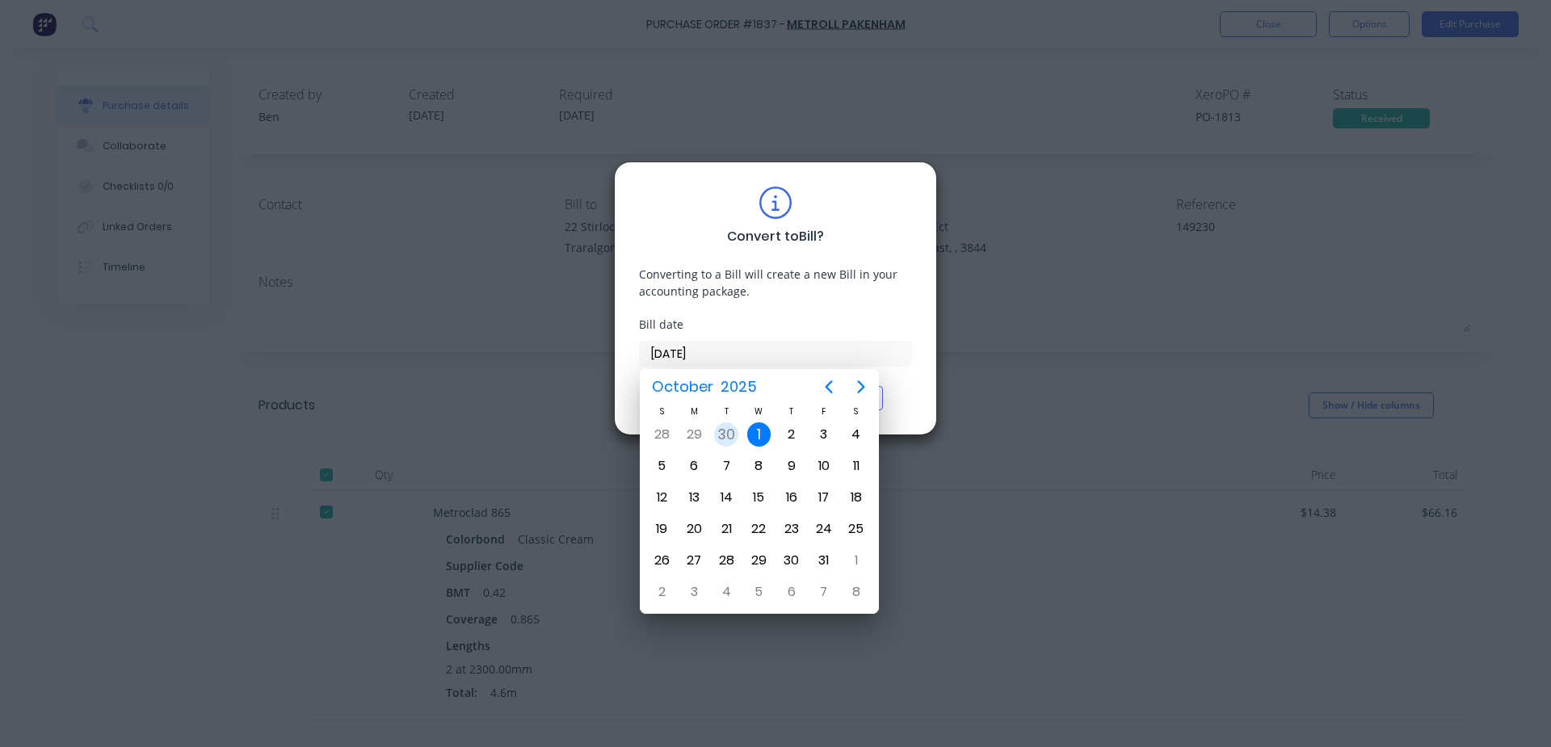
click at [732, 437] on div "30" at bounding box center [726, 434] width 24 height 24
type input "[DATE]"
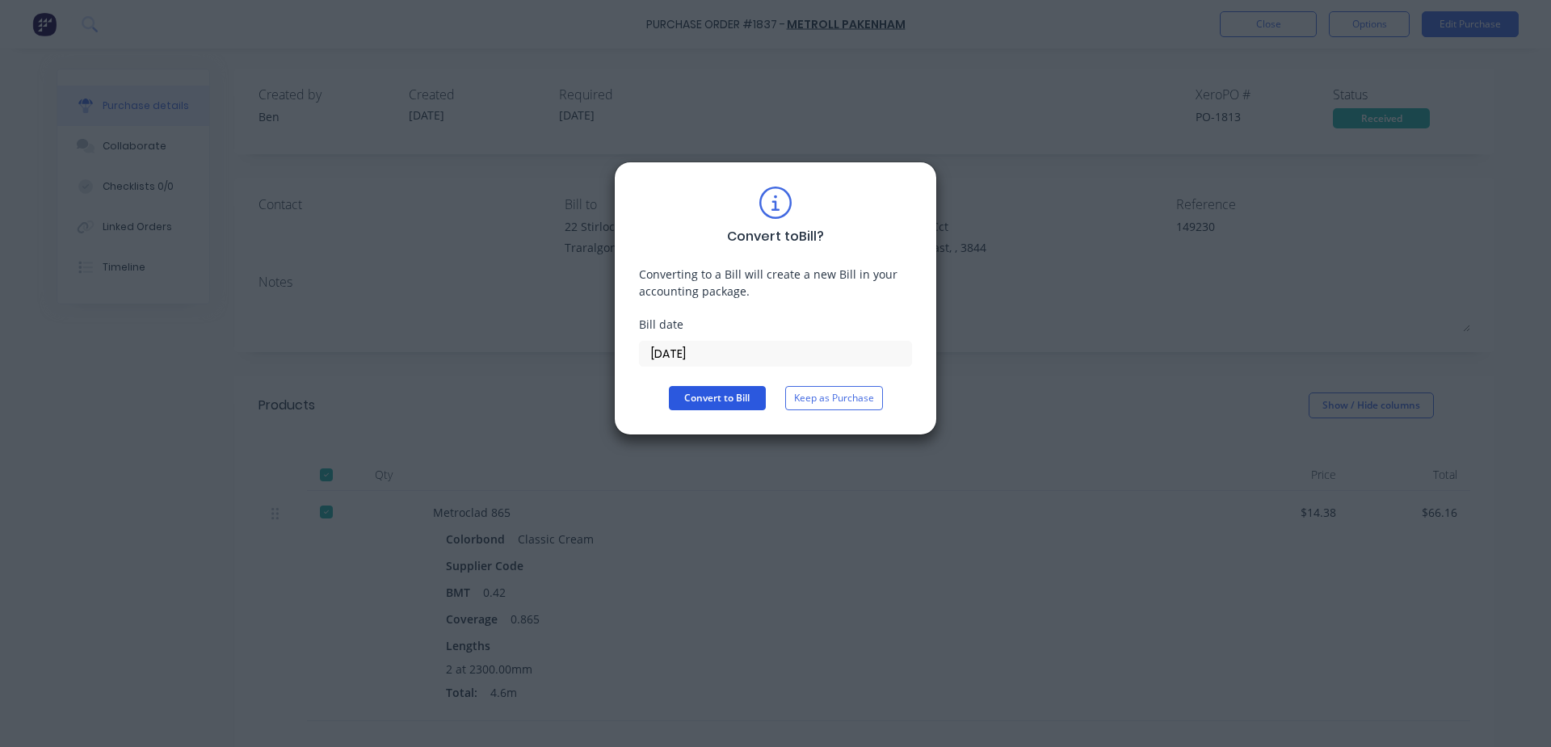
click at [719, 393] on button "Convert to Bill" at bounding box center [717, 398] width 97 height 24
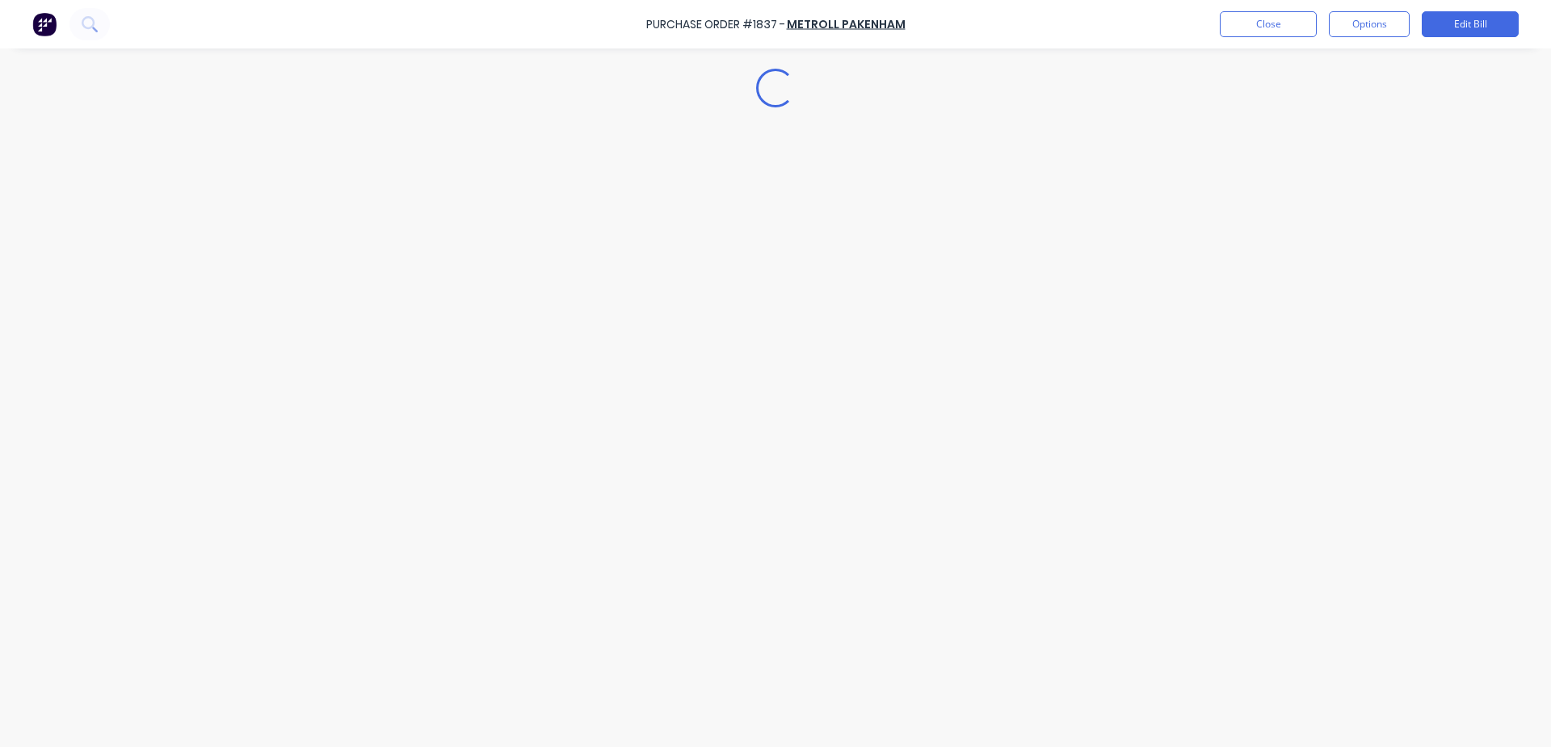
type textarea "x"
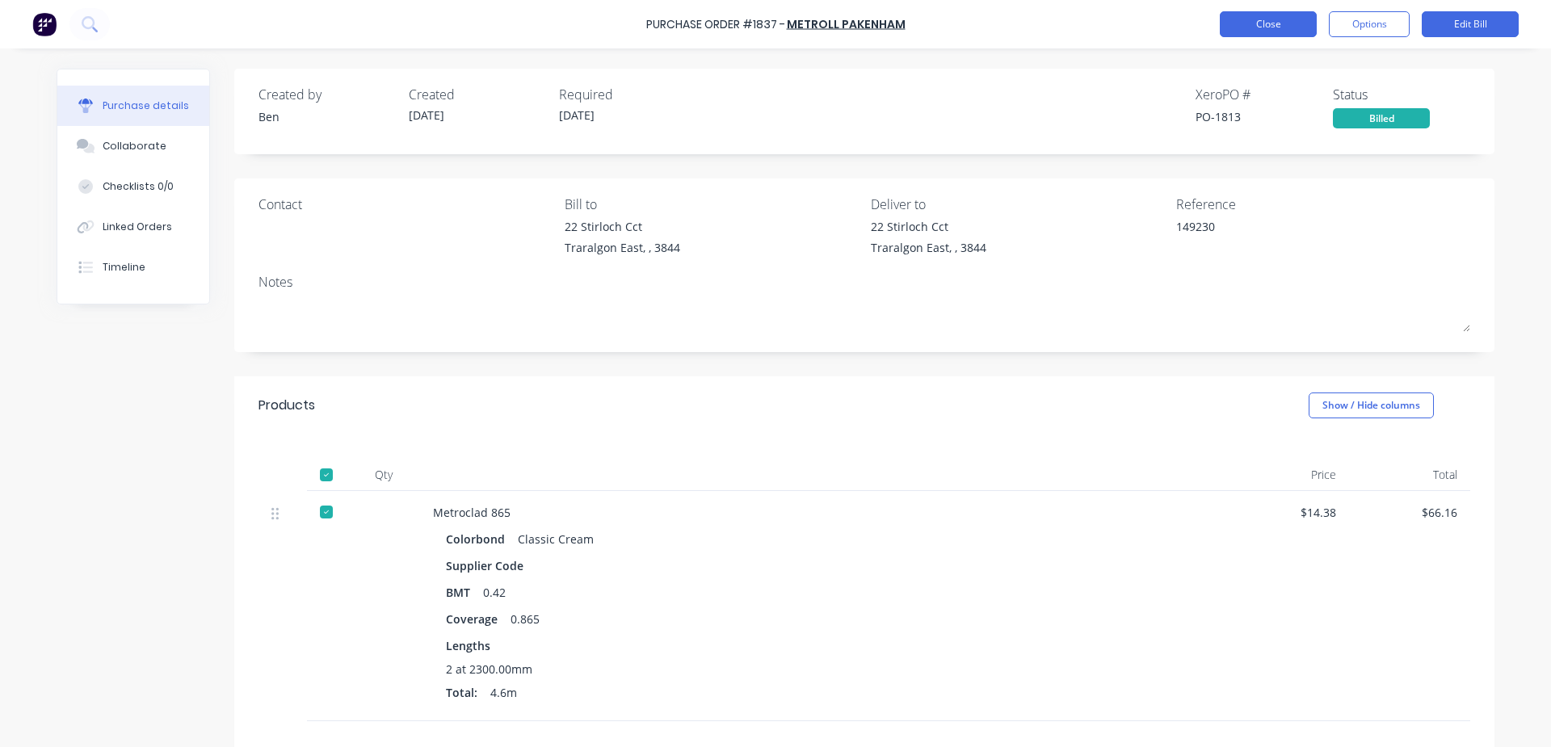
click at [1260, 25] on button "Close" at bounding box center [1268, 24] width 97 height 26
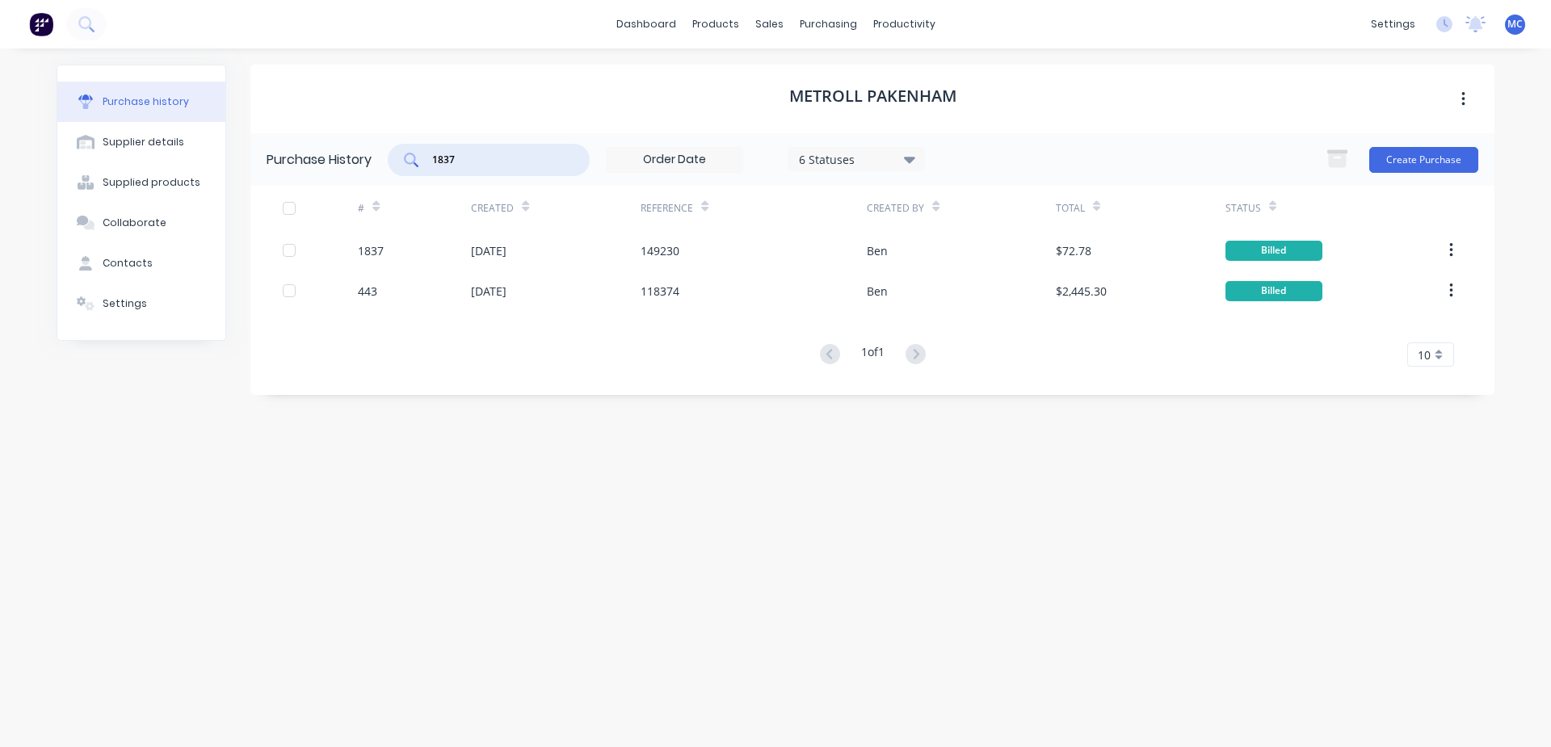
drag, startPoint x: 494, startPoint y: 166, endPoint x: 310, endPoint y: 178, distance: 184.5
click at [310, 175] on div "Purchase History 1837 6 Statuses 6 Statuses Create Purchase" at bounding box center [872, 159] width 1244 height 53
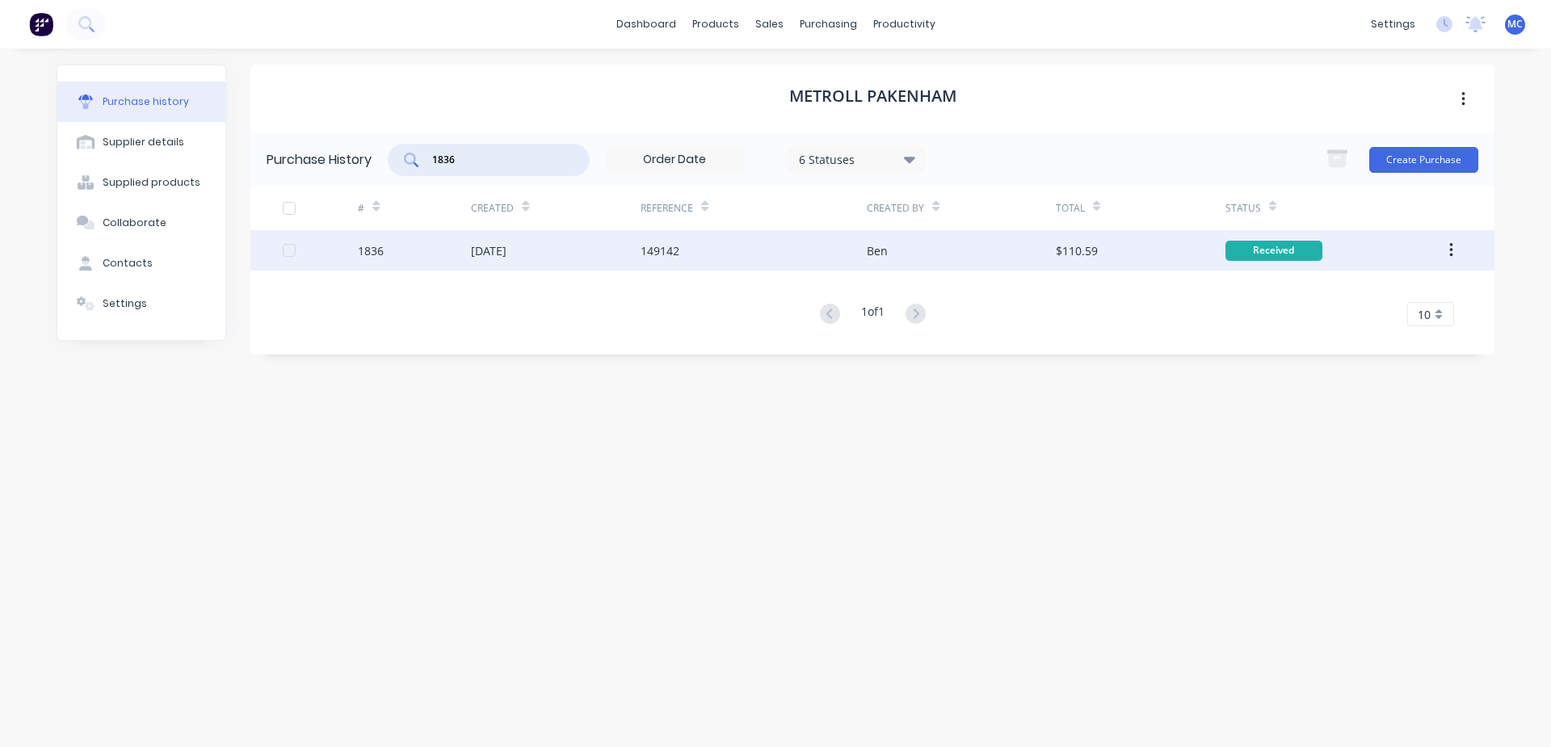
type input "1836"
click at [664, 245] on div "149142" at bounding box center [660, 250] width 39 height 17
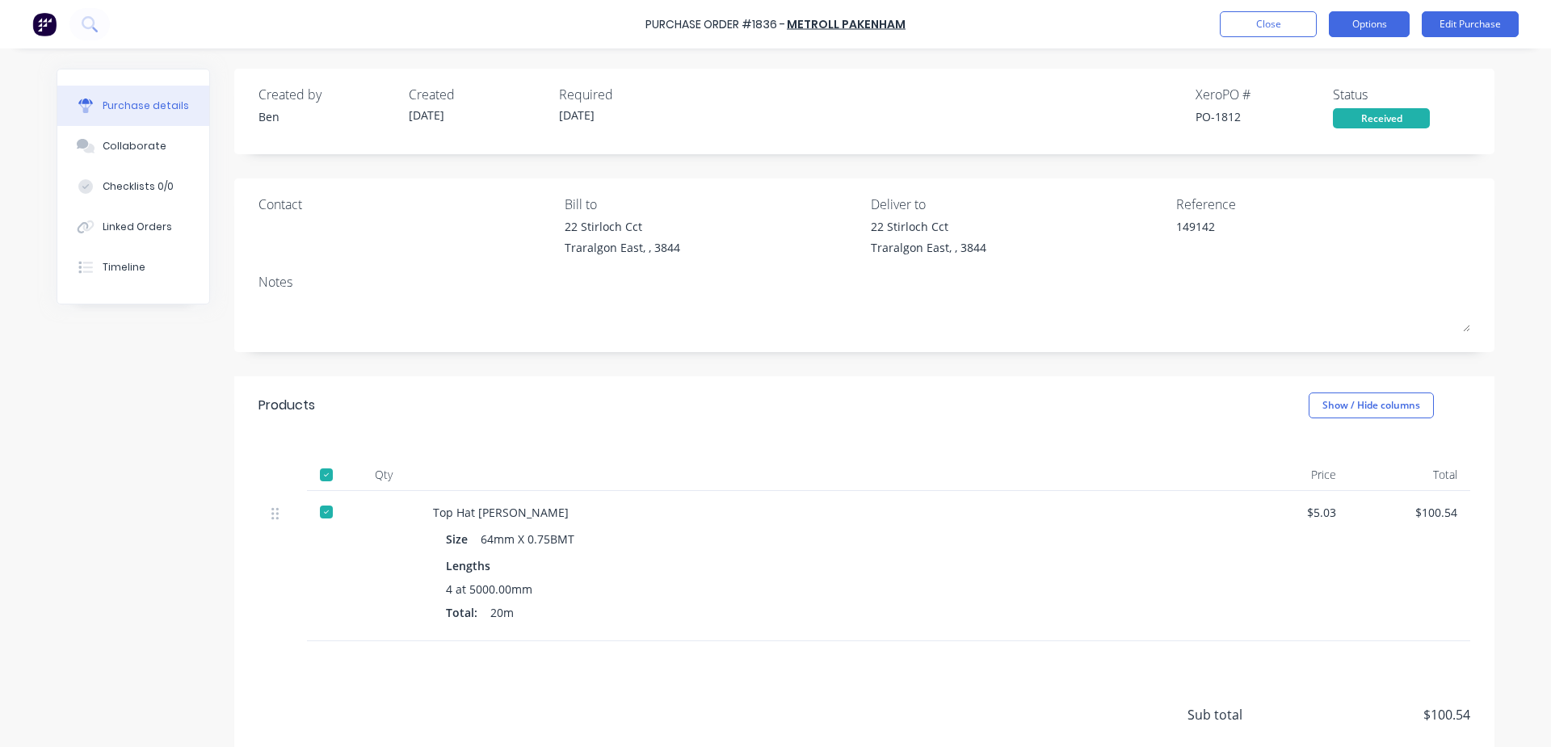
click at [1364, 28] on button "Options" at bounding box center [1369, 24] width 81 height 26
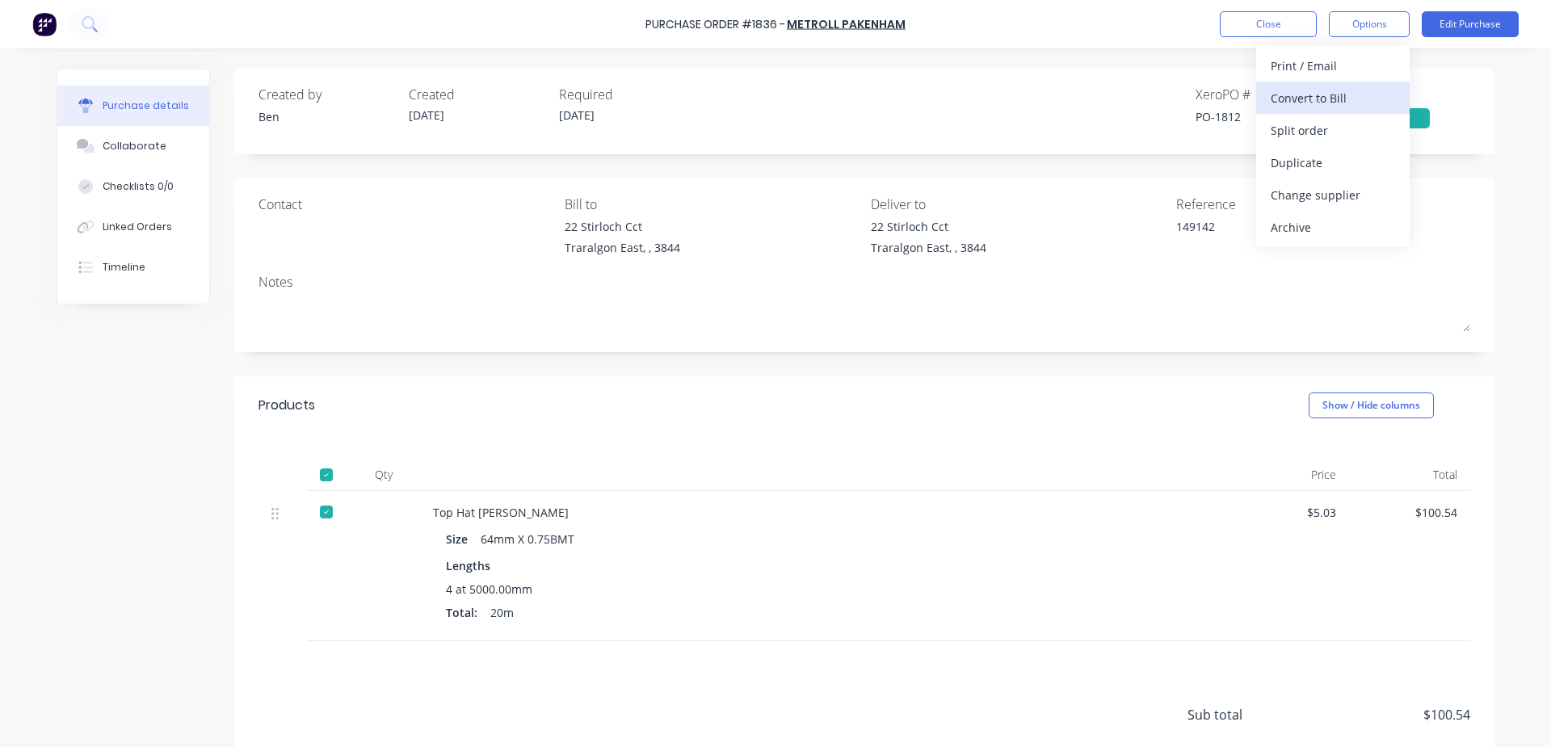
click at [1317, 101] on div "Convert to Bill" at bounding box center [1333, 97] width 124 height 23
type textarea "x"
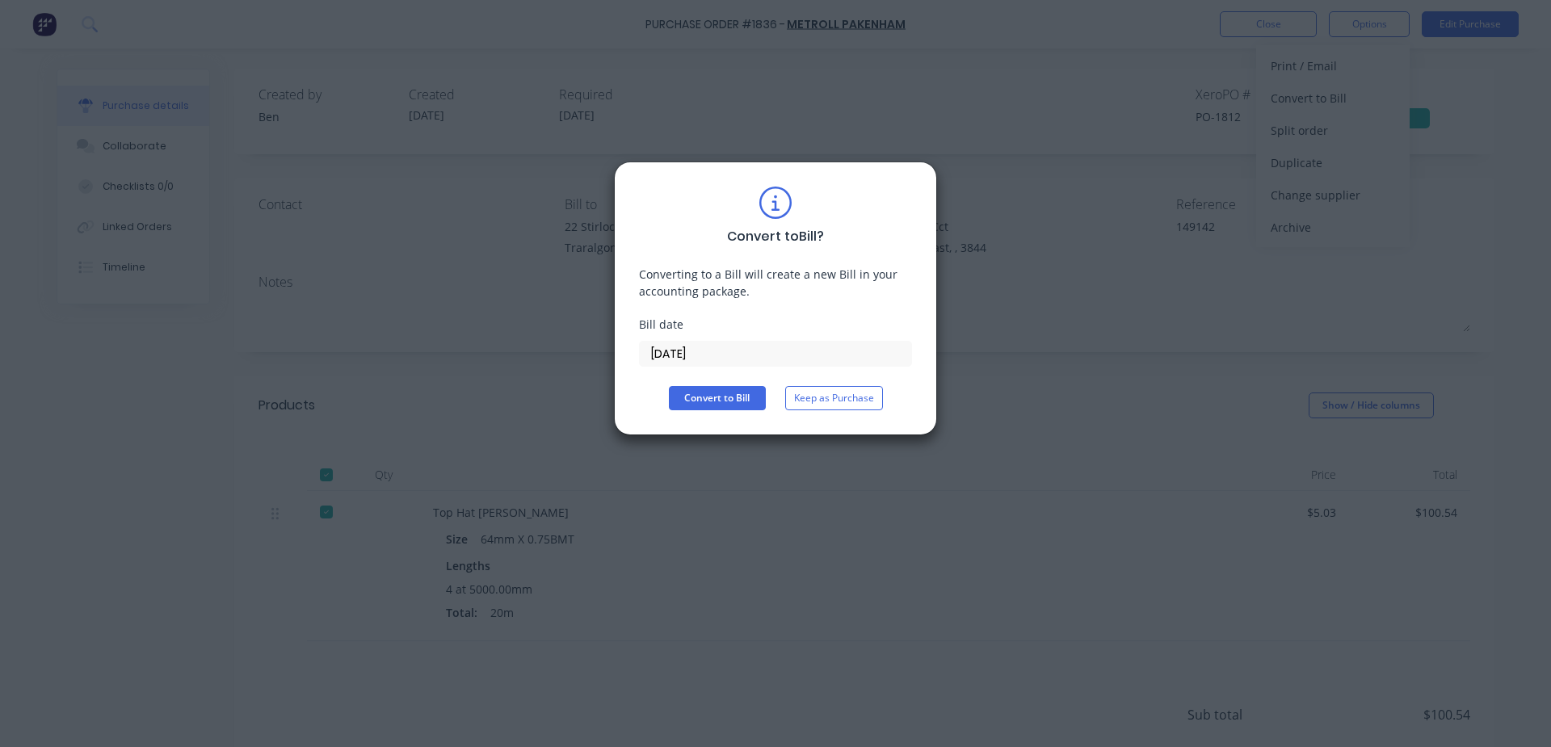
click at [740, 351] on input "[DATE]" at bounding box center [775, 354] width 271 height 24
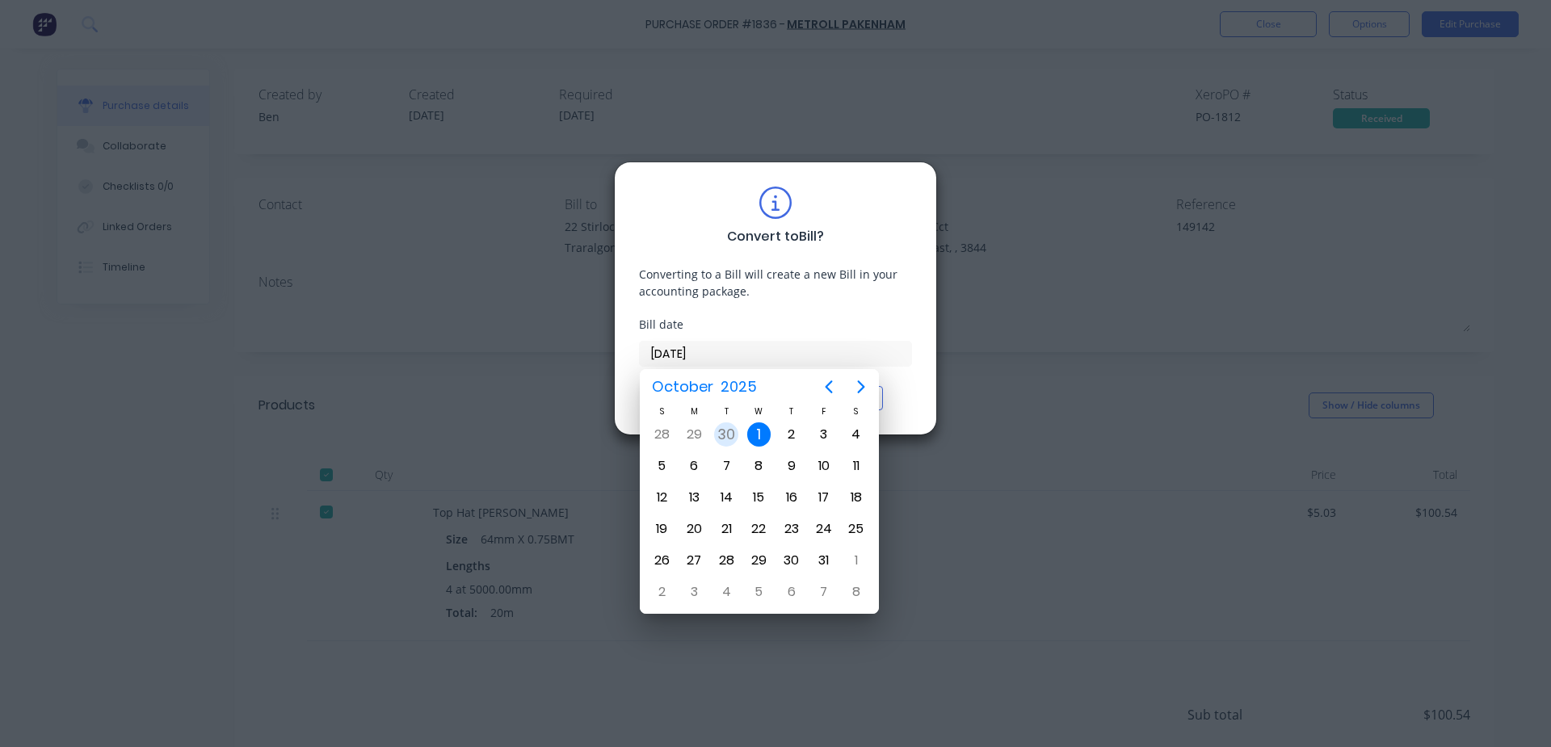
click at [733, 430] on div "30" at bounding box center [726, 434] width 24 height 24
type input "[DATE]"
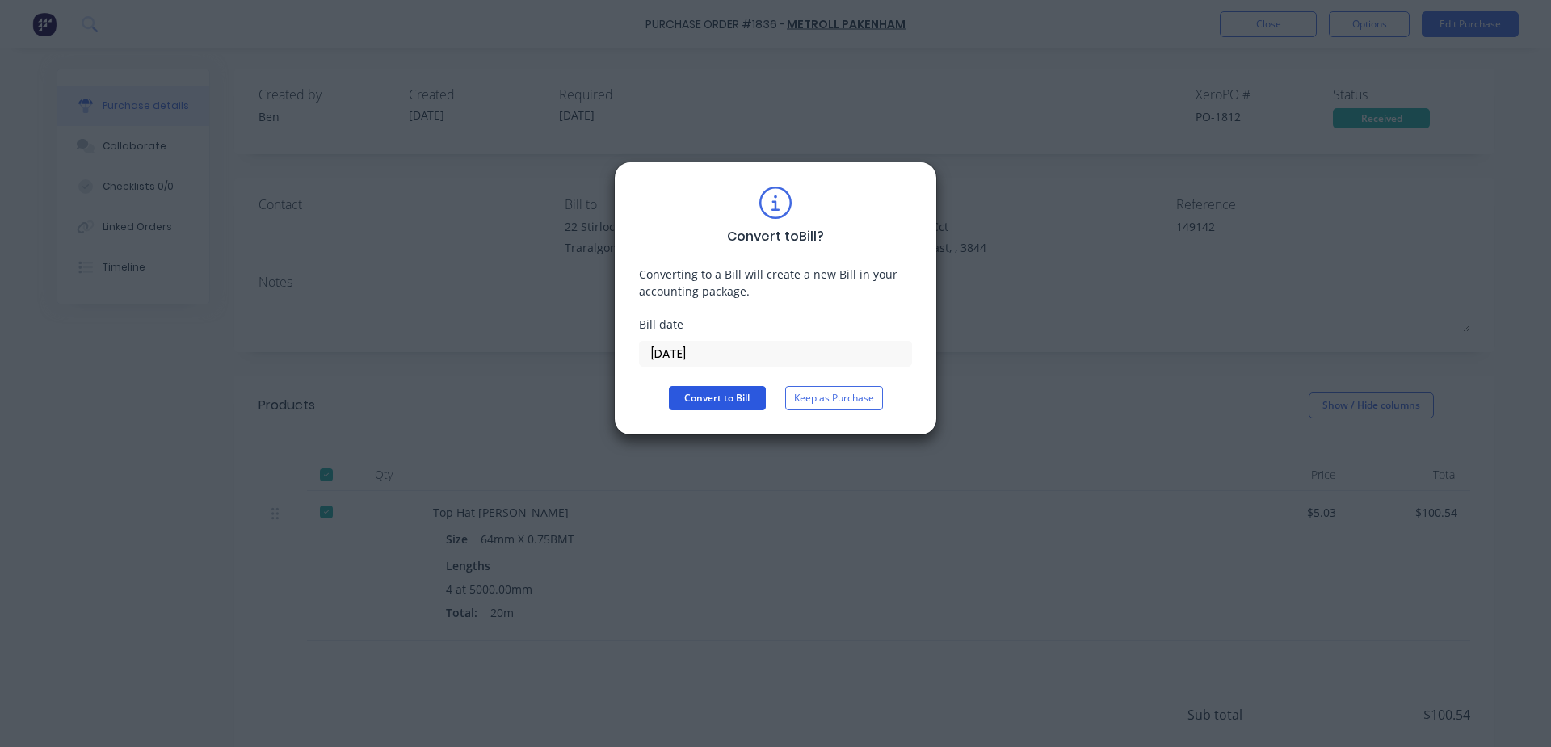
click at [740, 395] on button "Convert to Bill" at bounding box center [717, 398] width 97 height 24
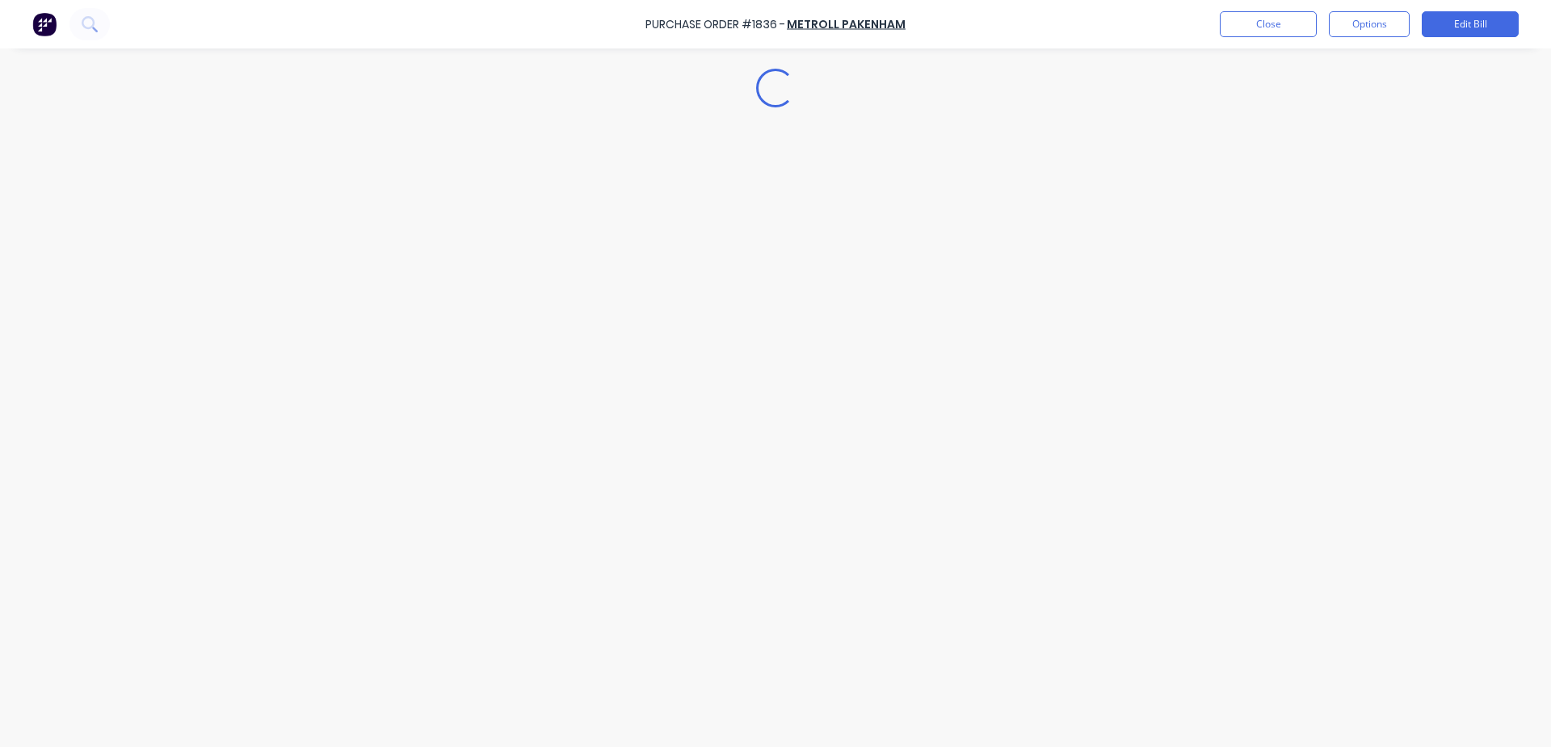
type textarea "x"
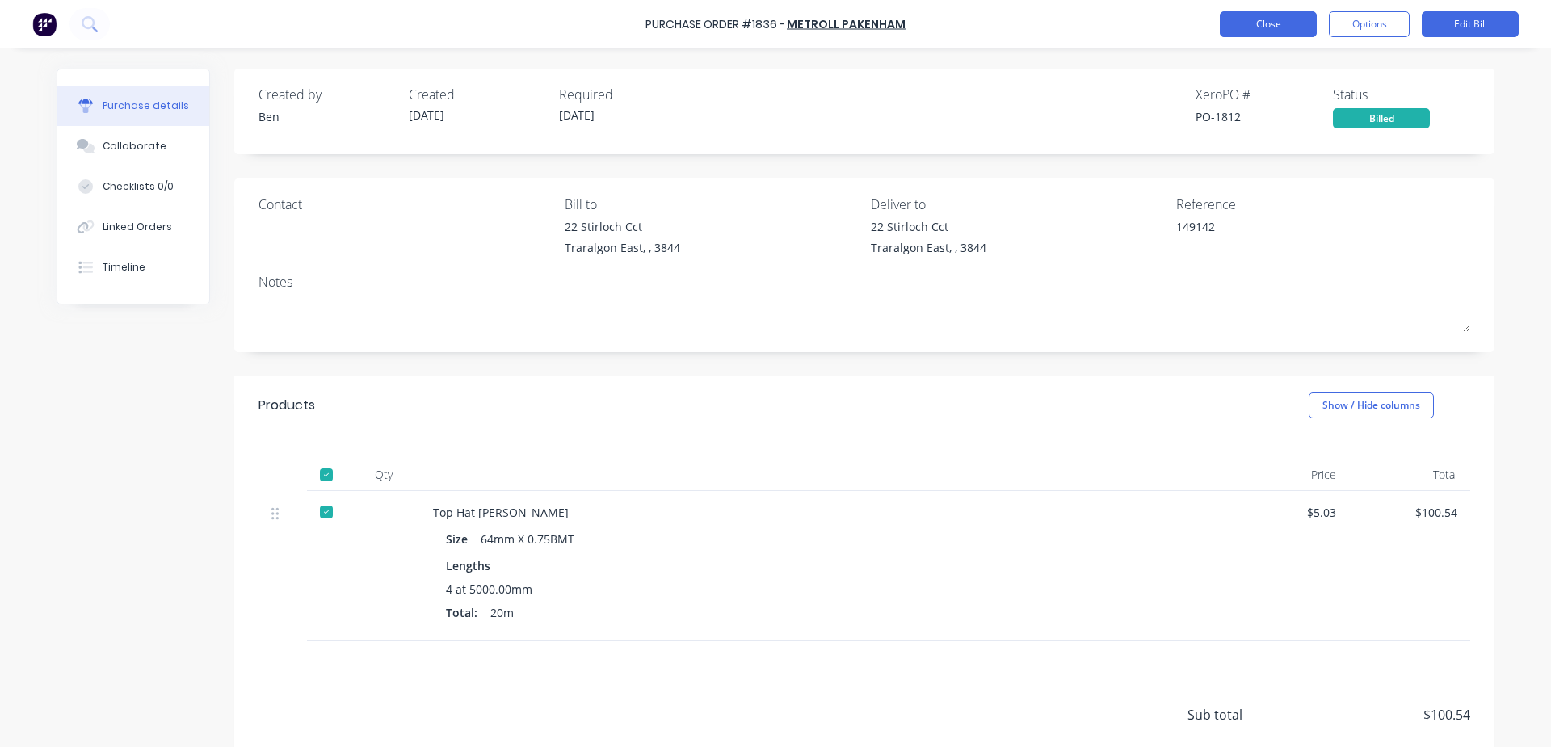
click at [1297, 31] on button "Close" at bounding box center [1268, 24] width 97 height 26
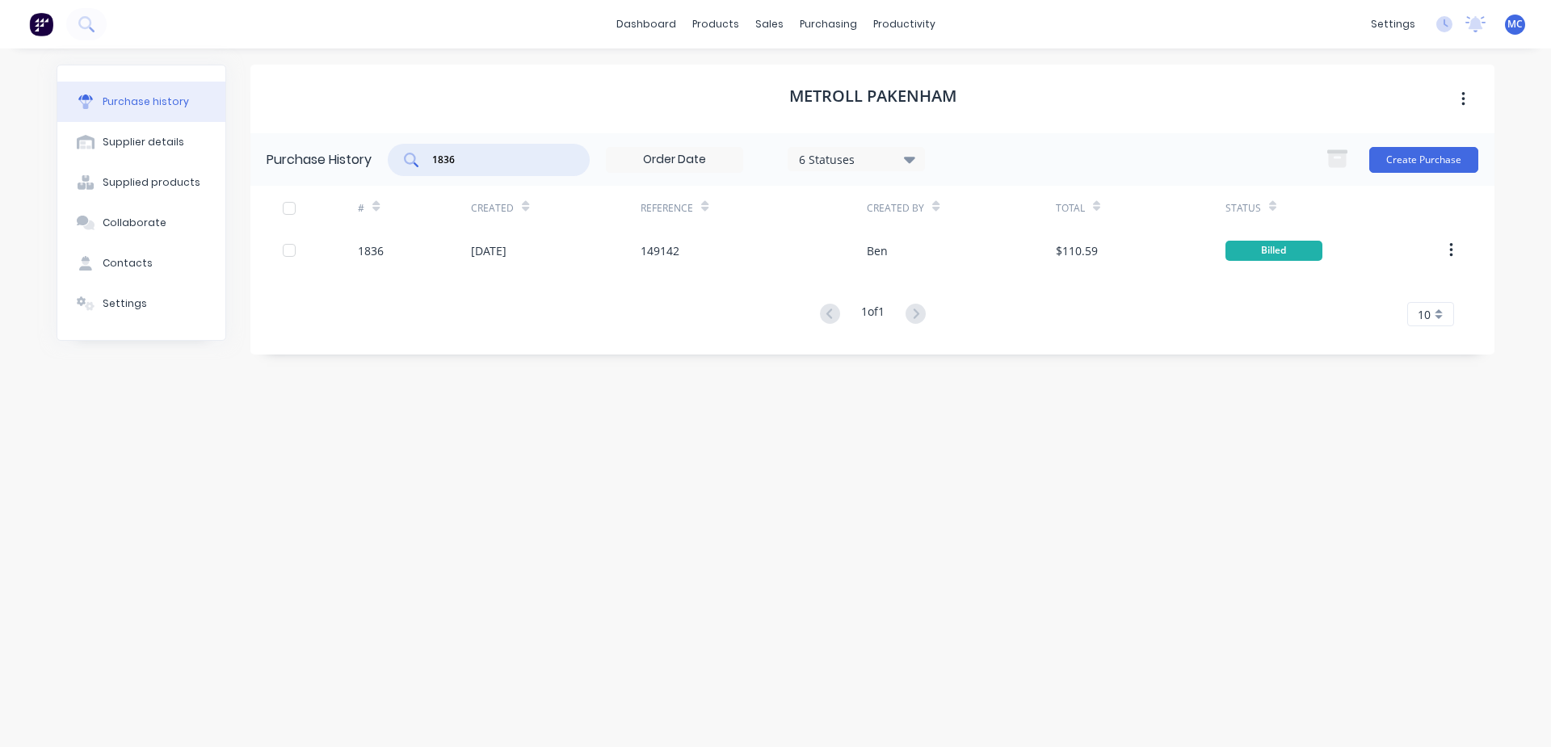
drag, startPoint x: 472, startPoint y: 161, endPoint x: 354, endPoint y: 162, distance: 117.9
click at [355, 156] on div "Purchase History 1836 6 Statuses 6 Statuses Create Purchase" at bounding box center [872, 159] width 1244 height 53
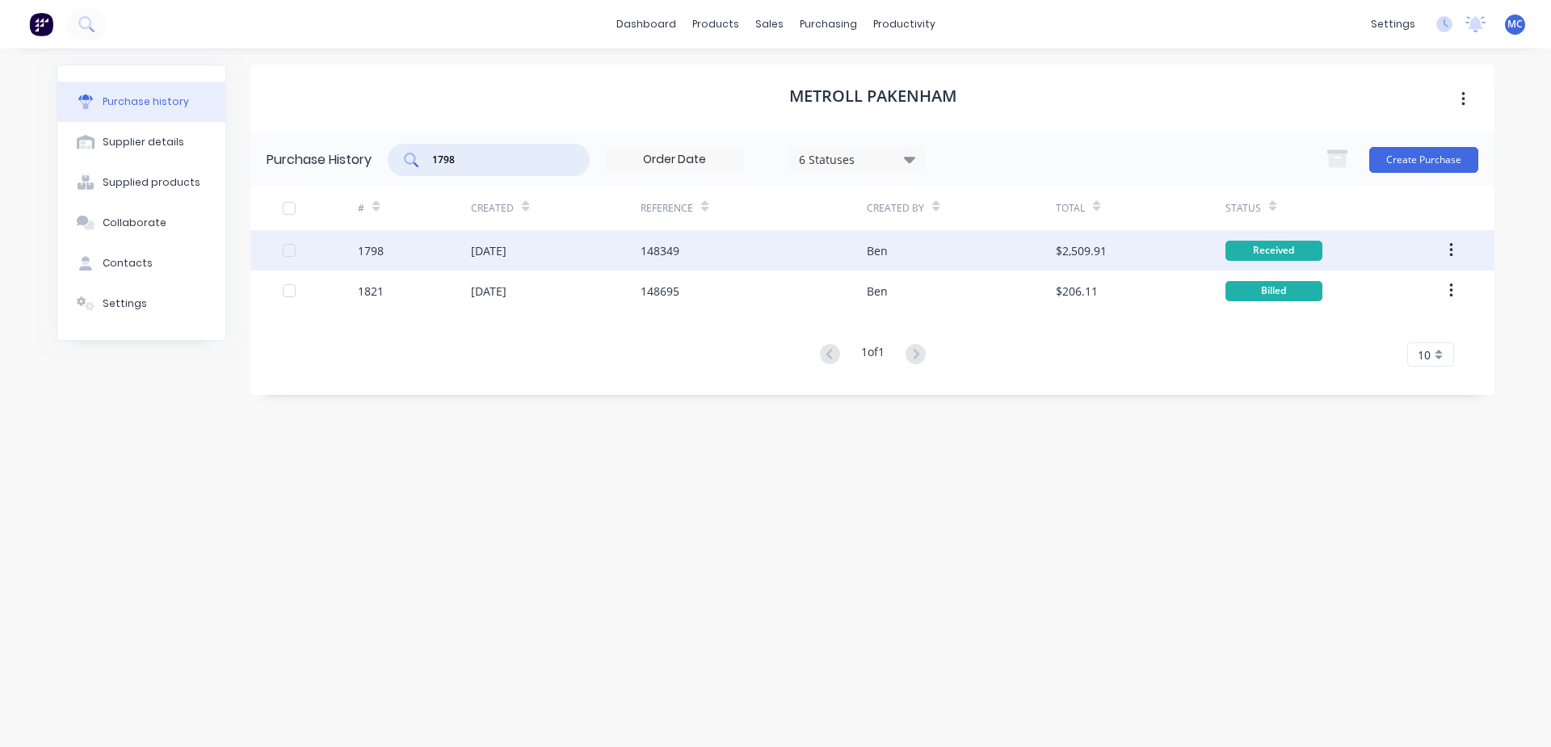
type input "1798"
click at [620, 251] on div "[DATE]" at bounding box center [556, 250] width 170 height 40
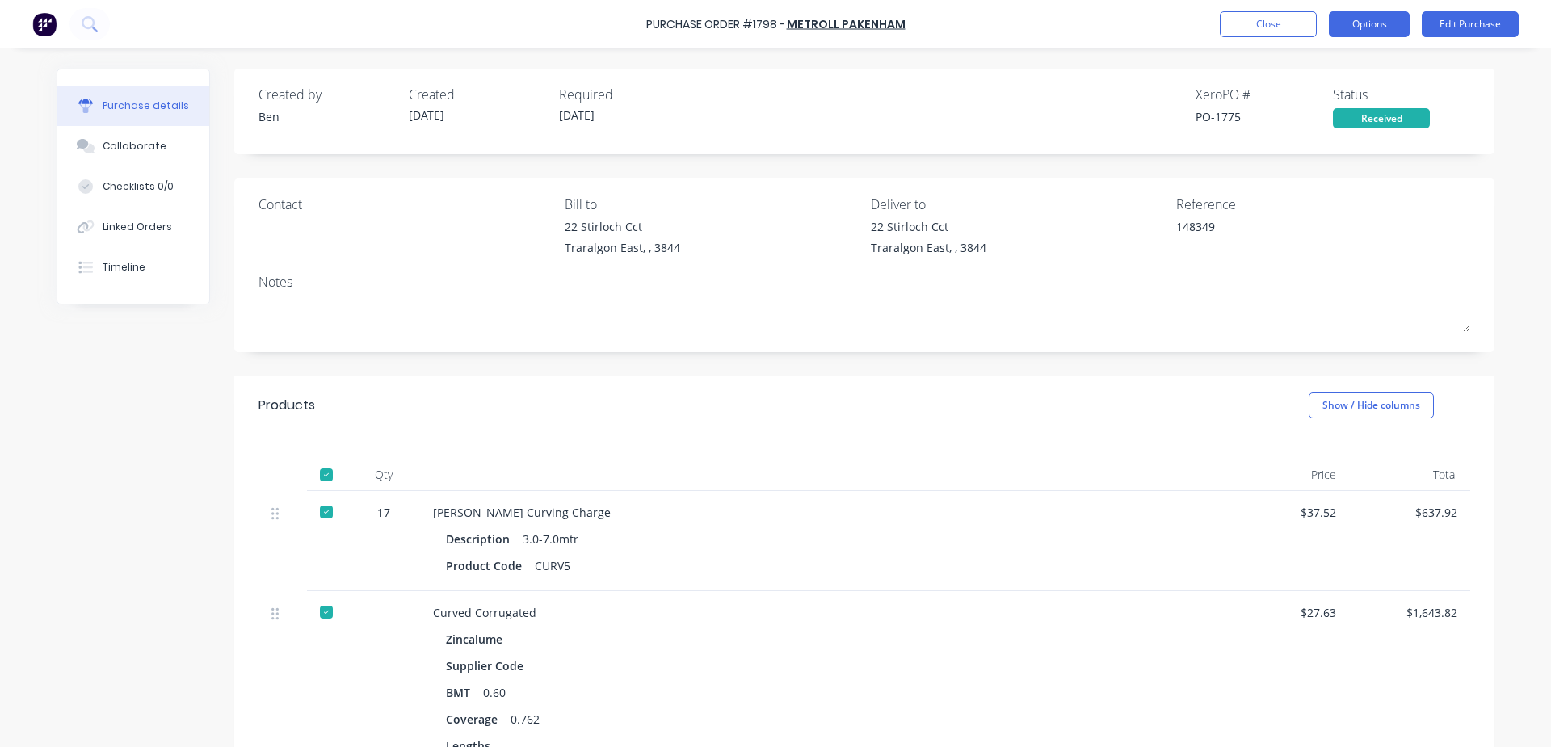
click at [1379, 21] on button "Options" at bounding box center [1369, 24] width 81 height 26
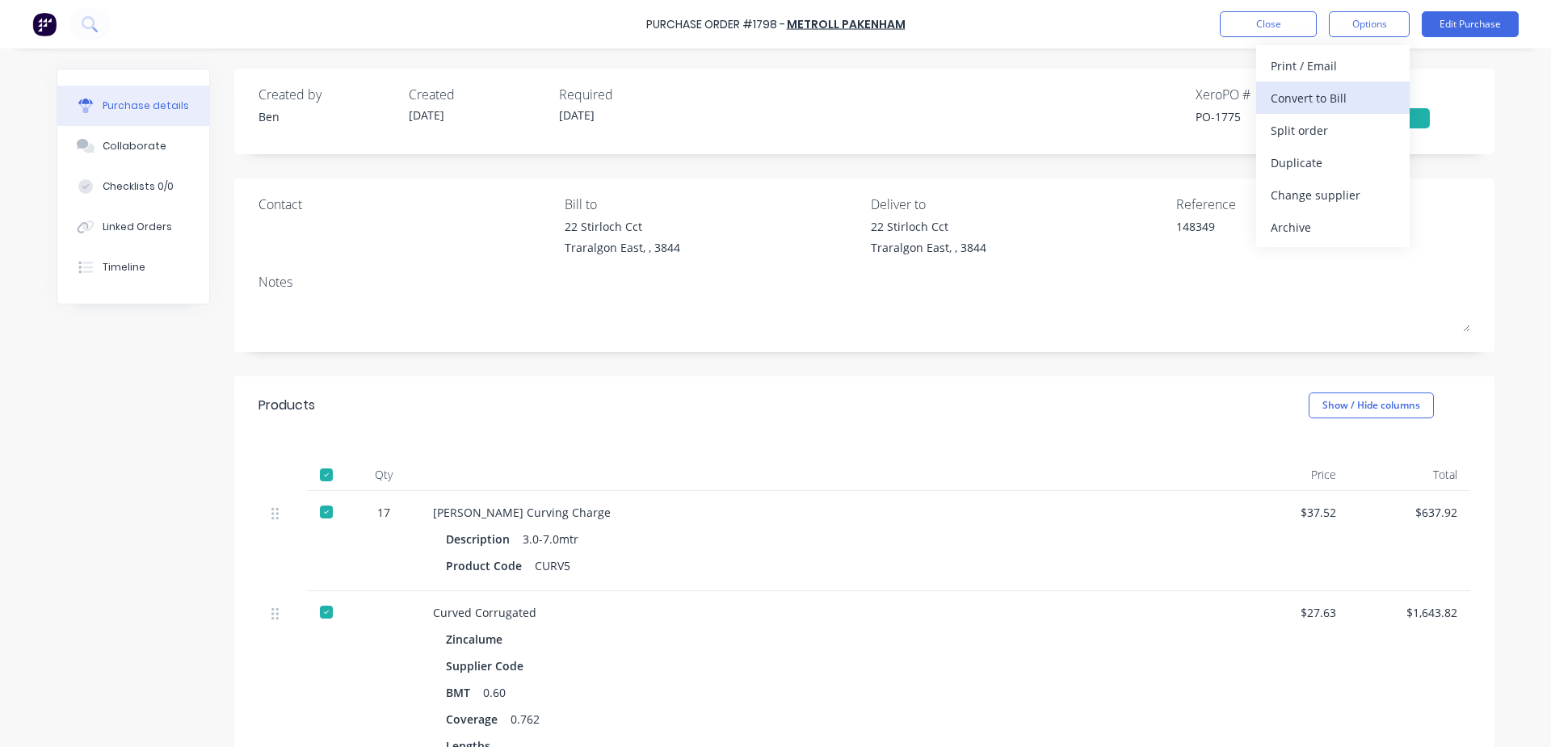
click at [1327, 88] on div "Convert to Bill" at bounding box center [1333, 97] width 124 height 23
type textarea "x"
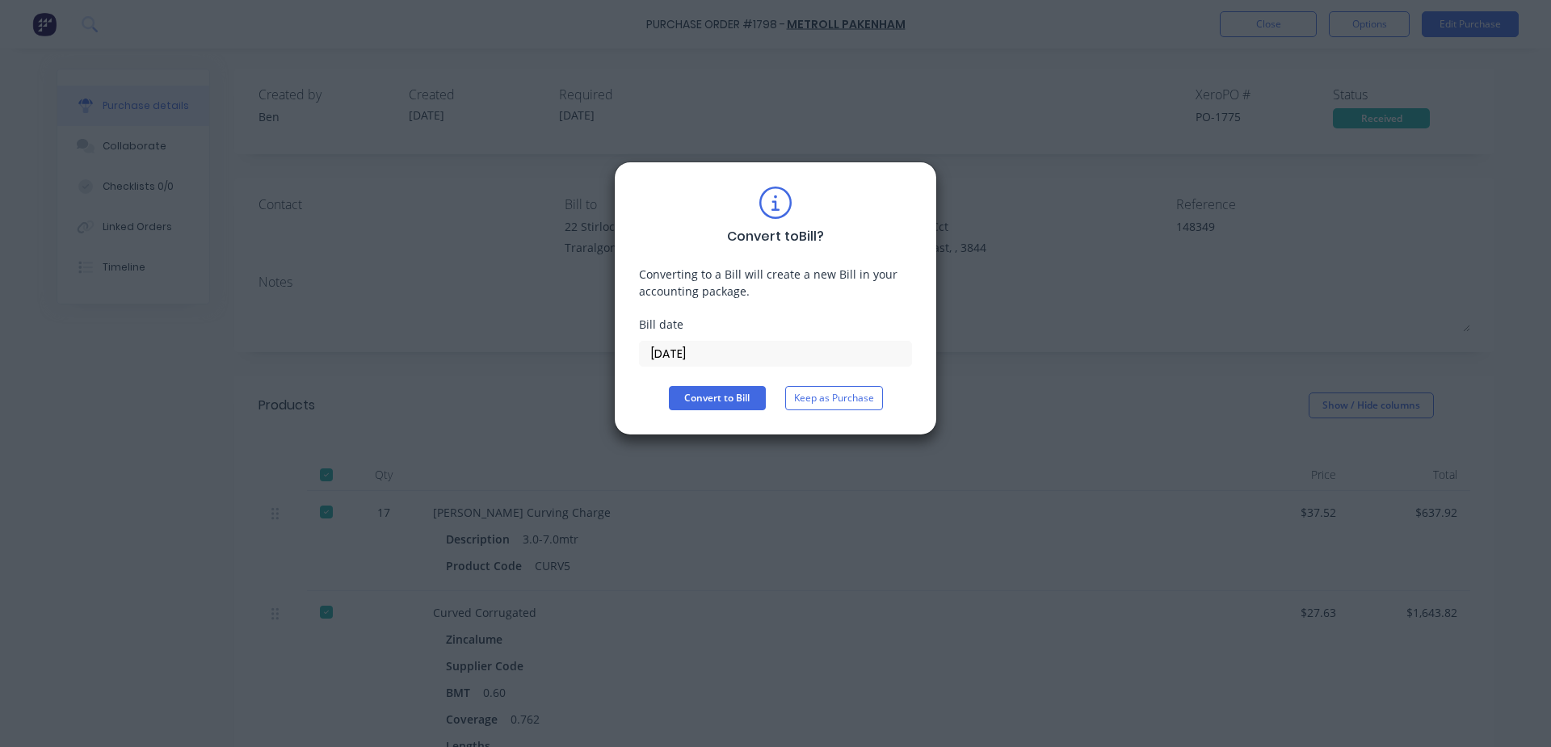
click at [742, 356] on input "[DATE]" at bounding box center [775, 354] width 271 height 24
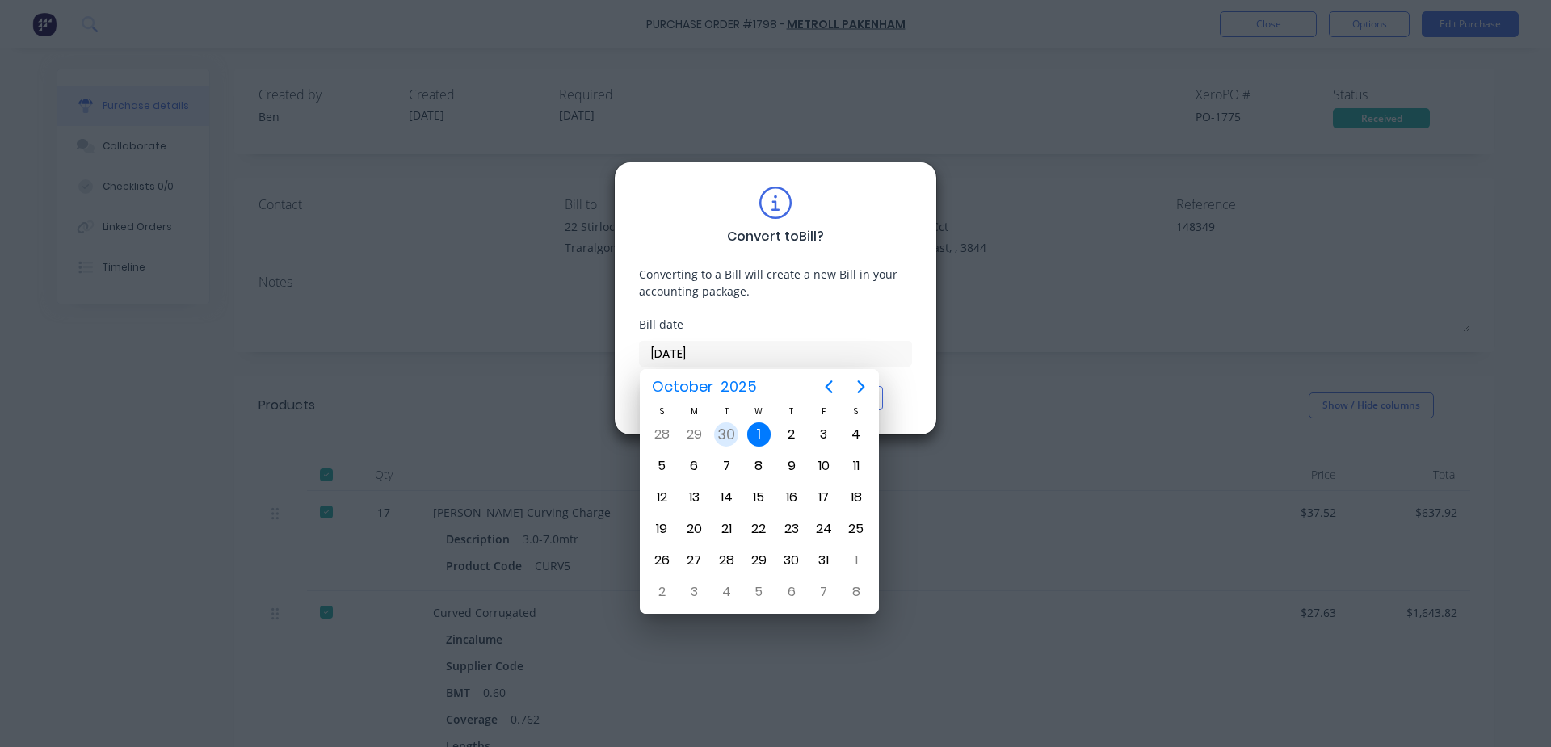
click at [742, 436] on div "30" at bounding box center [726, 434] width 32 height 31
type input "[DATE]"
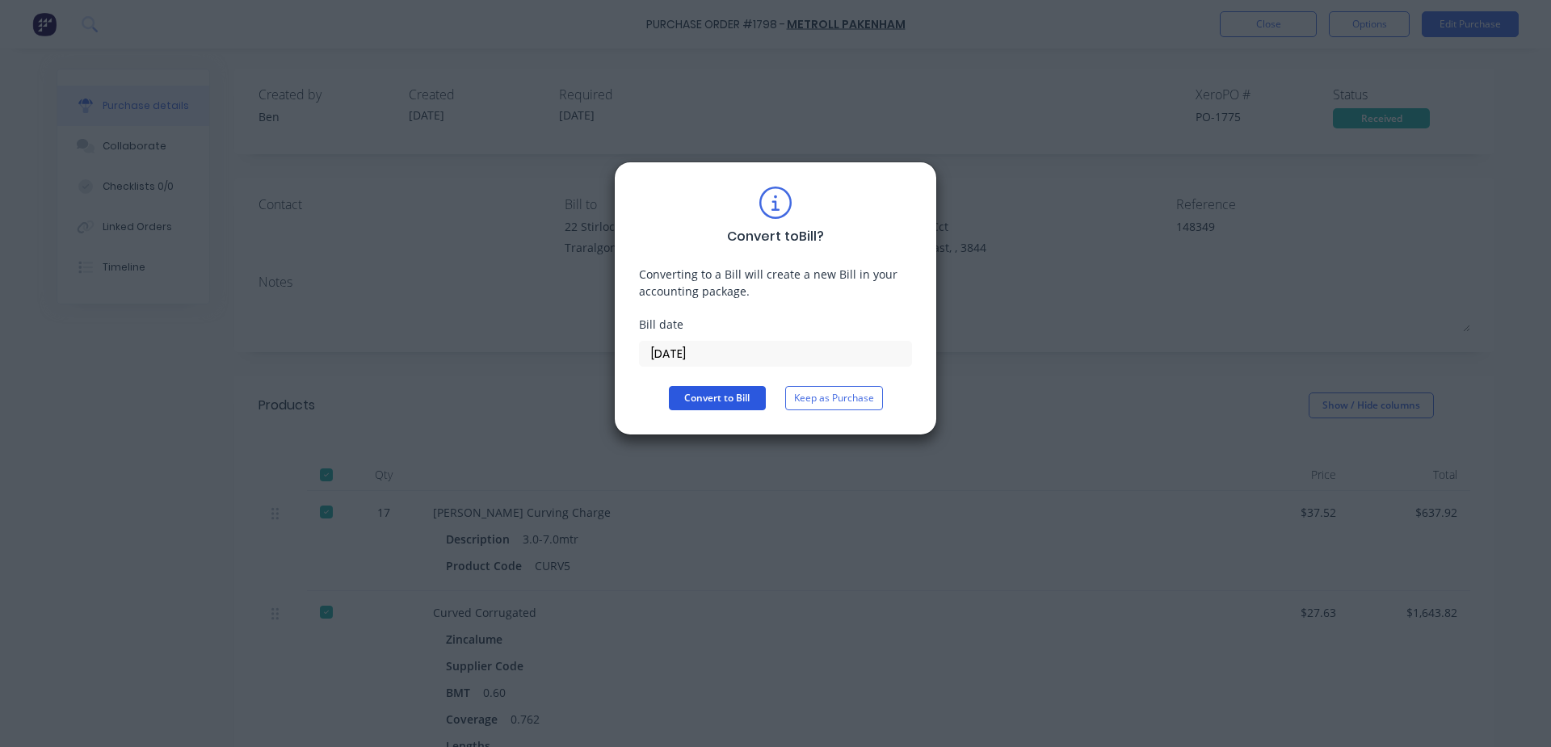
click at [729, 399] on button "Convert to Bill" at bounding box center [717, 398] width 97 height 24
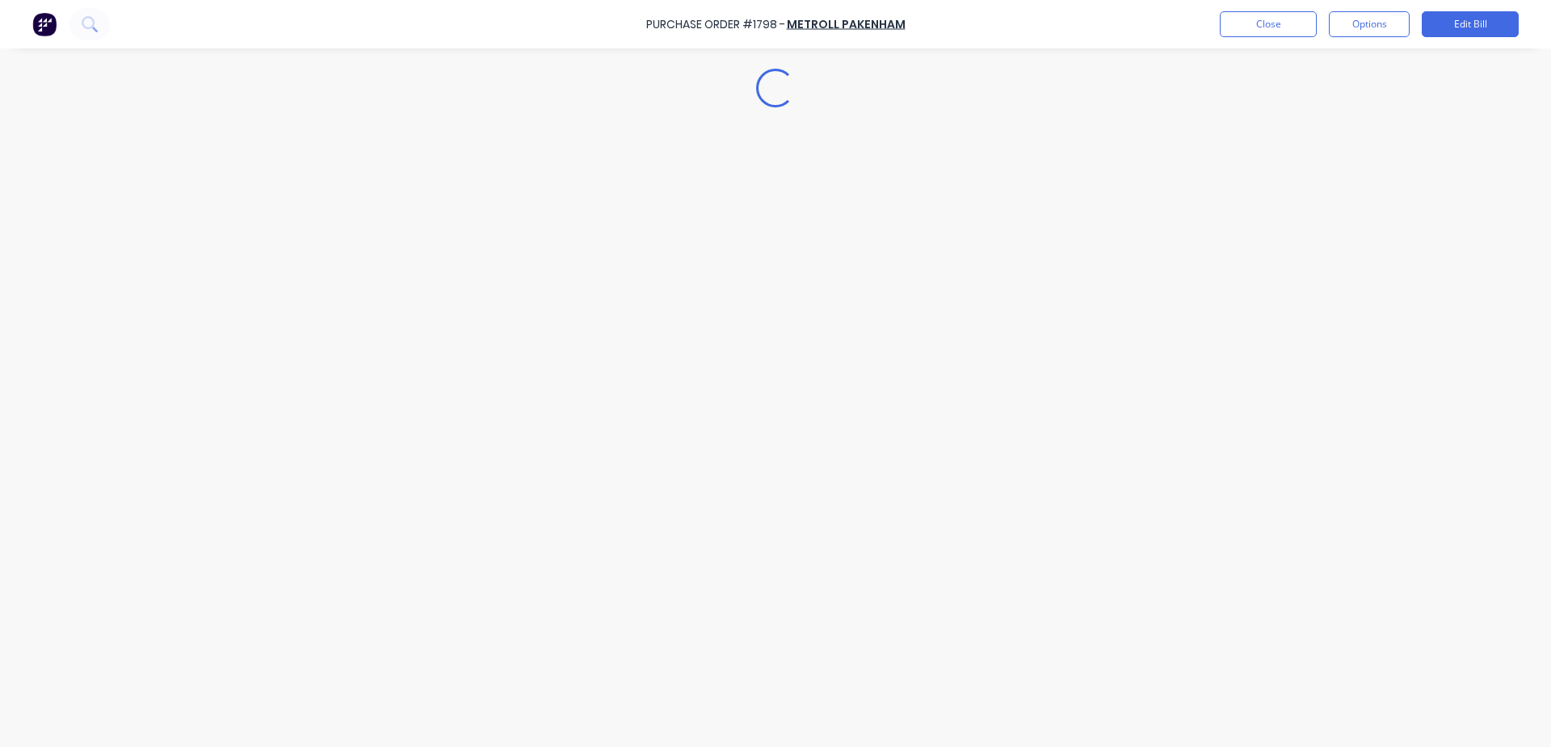
type textarea "x"
